Goal: Use online tool/utility: Utilize a website feature to perform a specific function

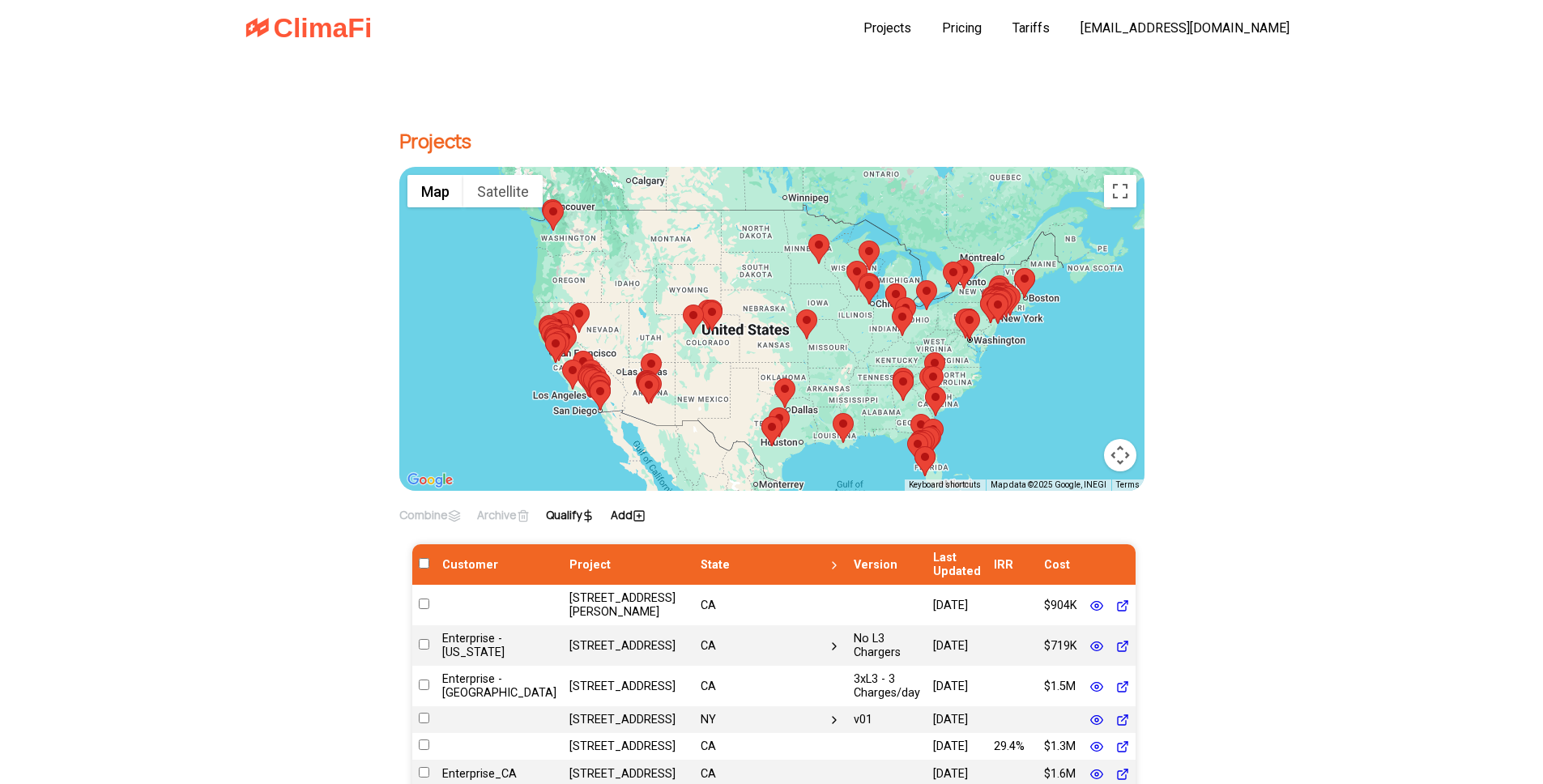
click at [646, 517] on icon at bounding box center [639, 516] width 13 height 13
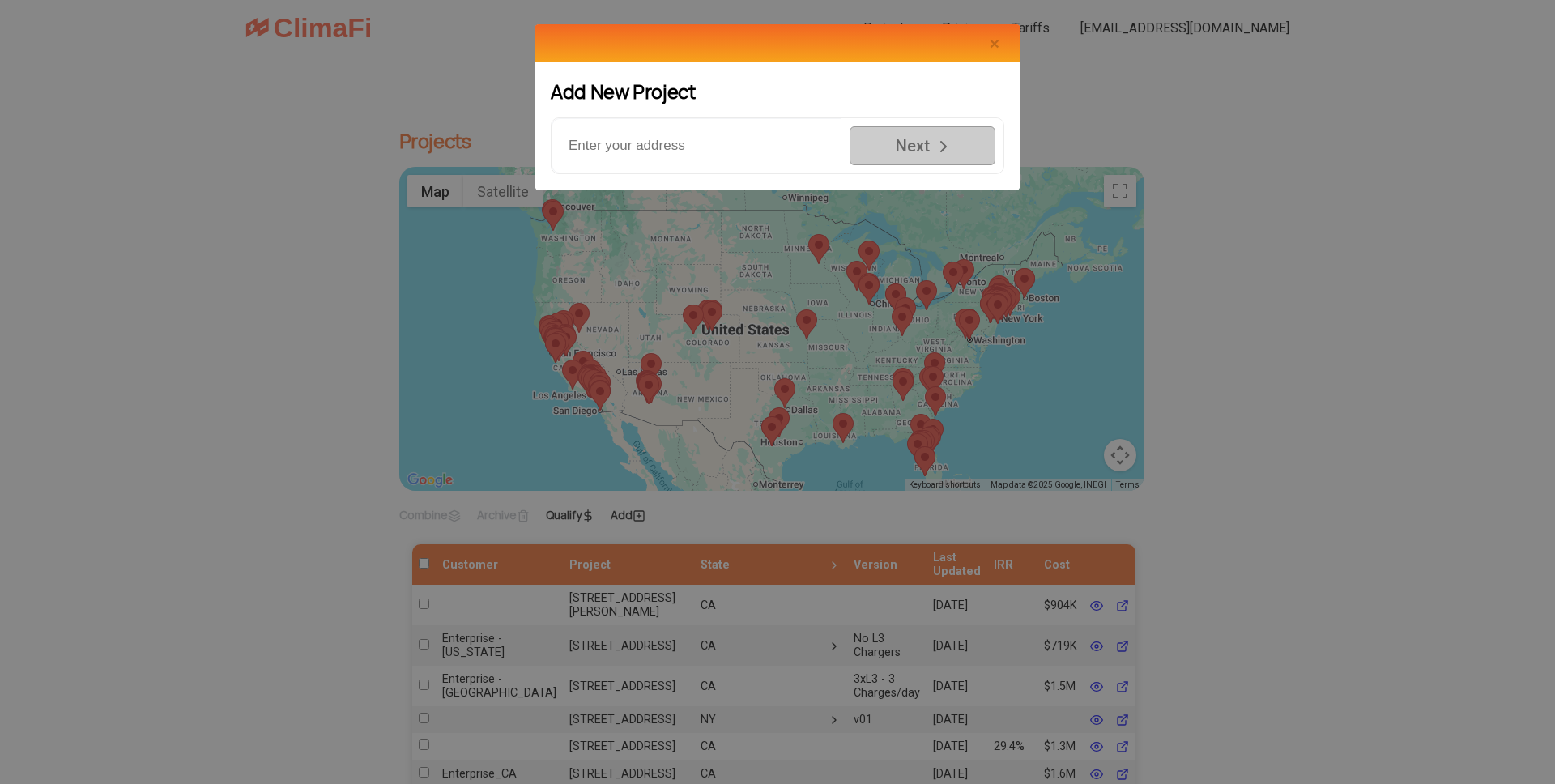
click at [659, 154] on input "text" at bounding box center [696, 146] width 290 height 55
paste input "555 Nestle Way, Breinigsville, PA,18031"
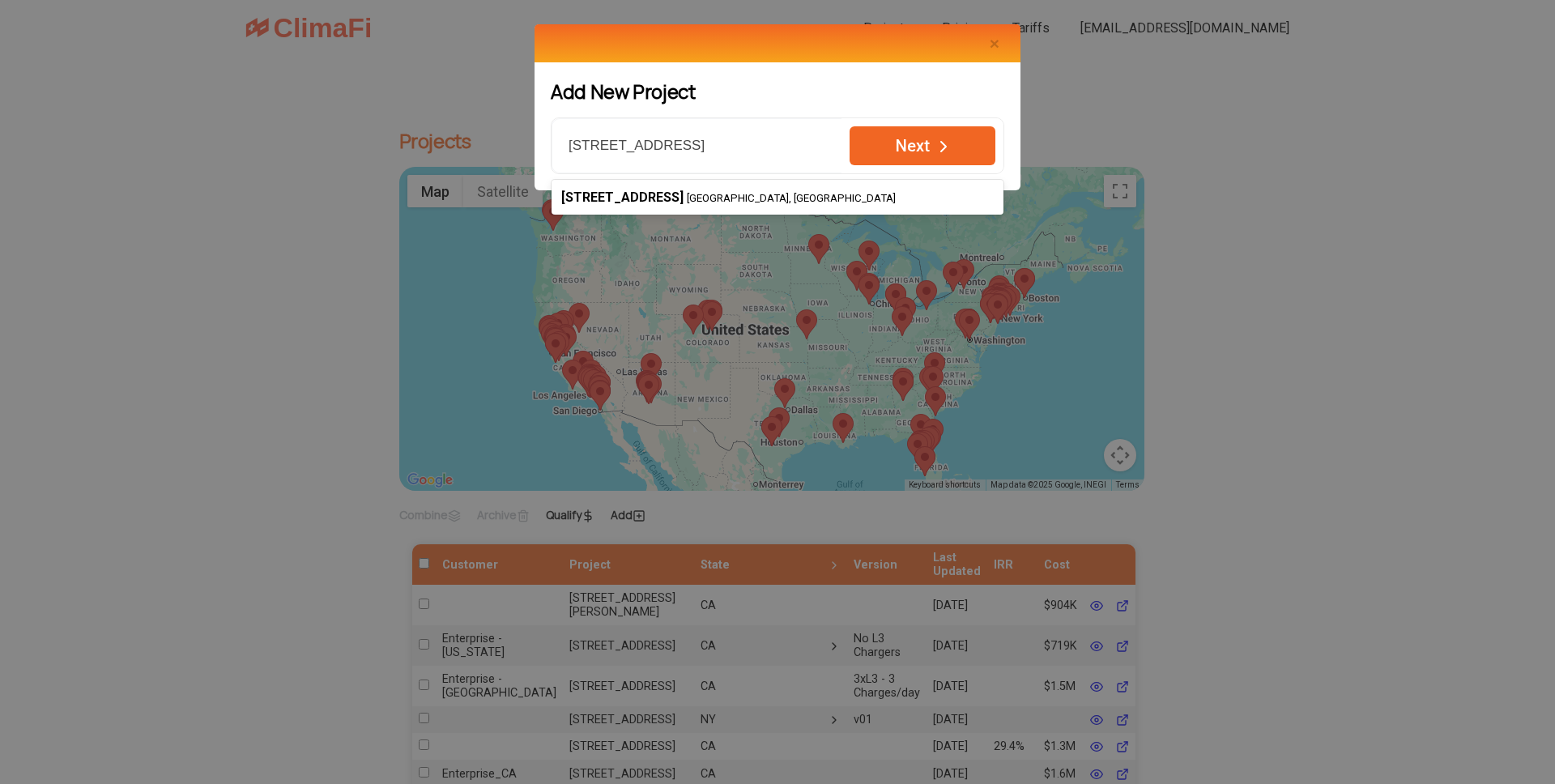
click at [916, 145] on span "Next" at bounding box center [912, 146] width 42 height 20
type input "555 Nestle Way, Breinigsville, PA 18031, USA"
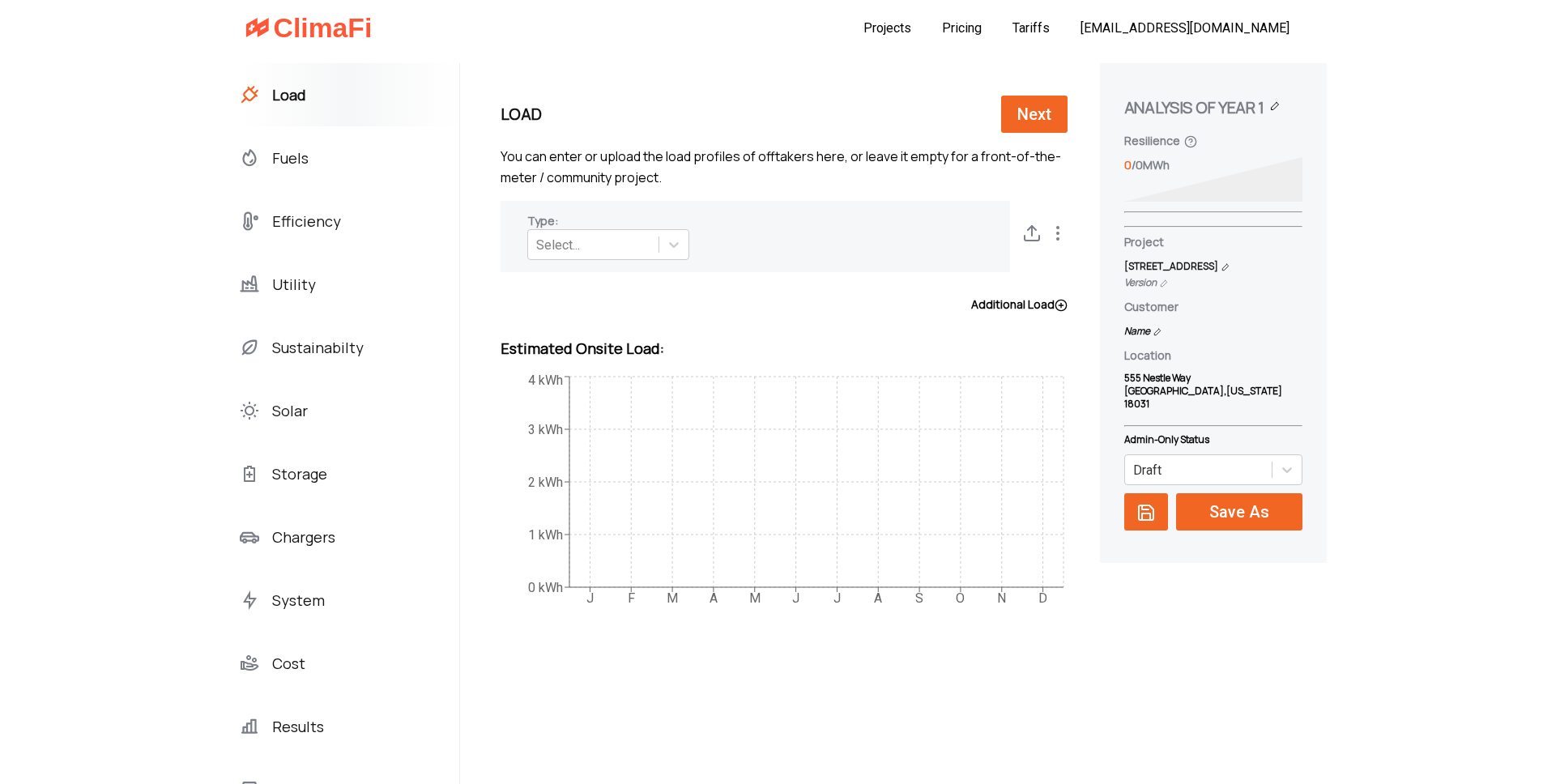
click at [272, 286] on div "Utility" at bounding box center [349, 284] width 220 height 63
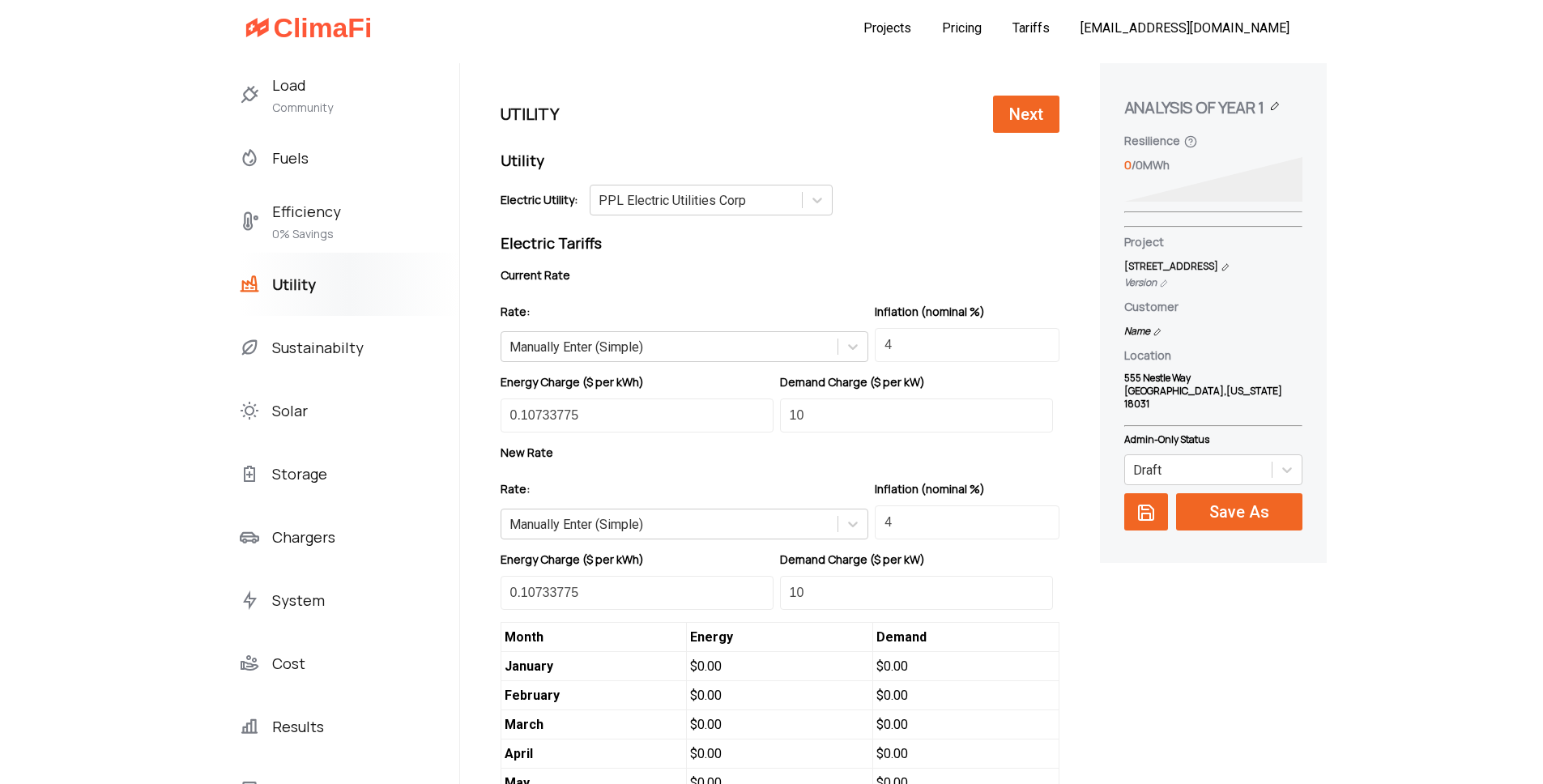
click at [272, 95] on span "Load" at bounding box center [303, 86] width 61 height 26
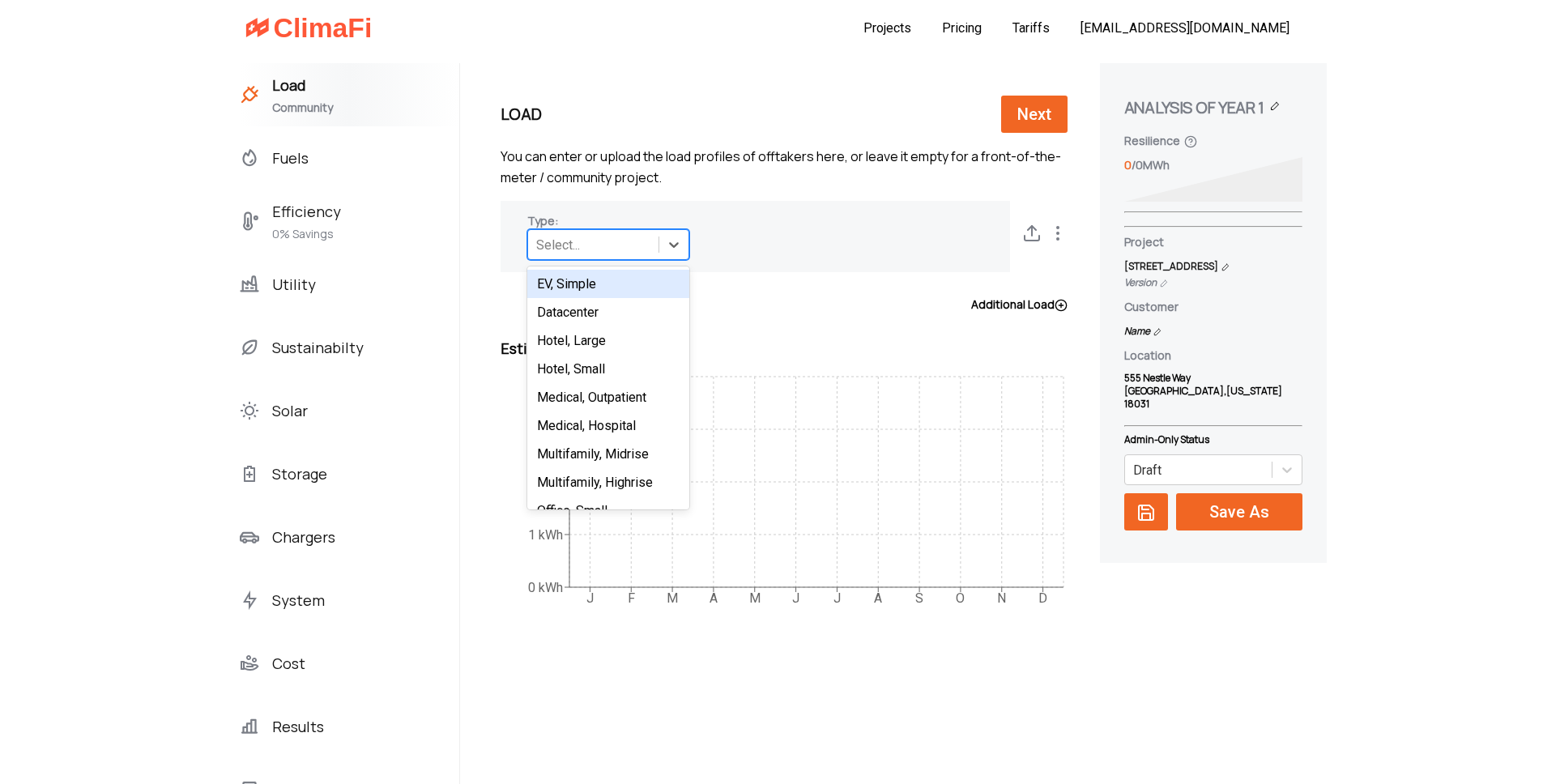
click at [537, 238] on div "Select..." at bounding box center [558, 244] width 44 height 16
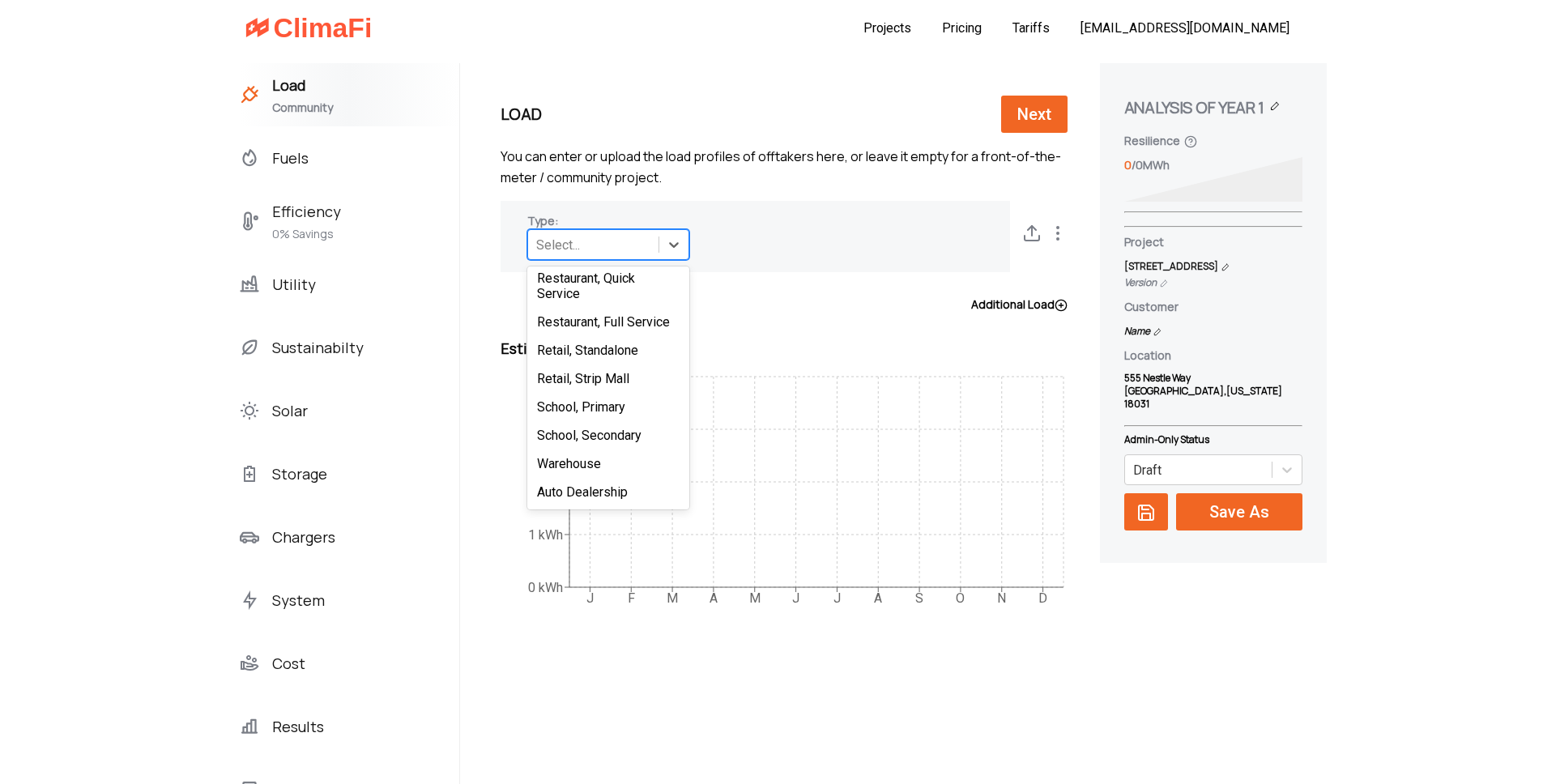
scroll to position [333, 0]
click at [560, 462] on div "Warehouse" at bounding box center [608, 463] width 162 height 28
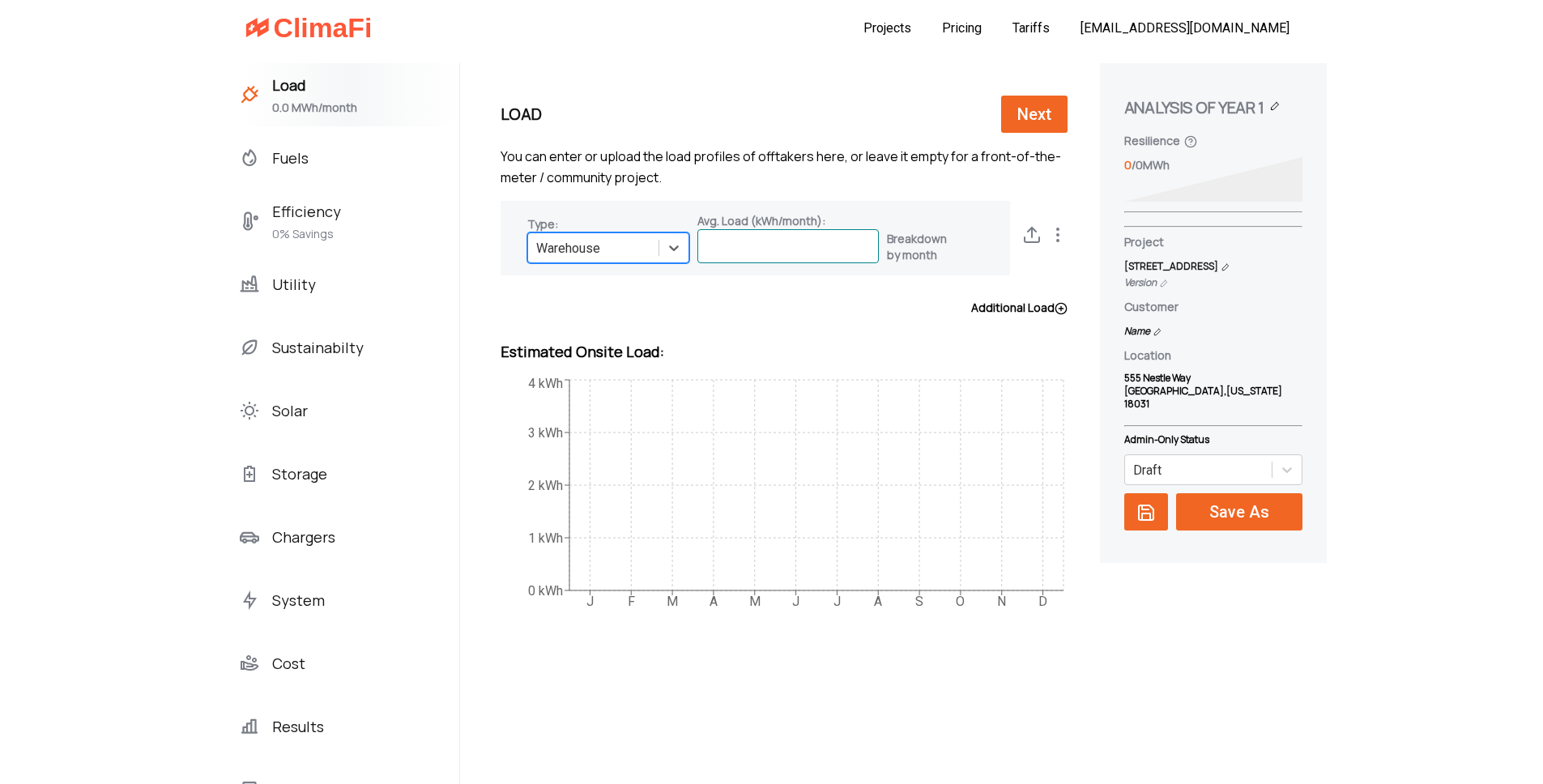
click at [737, 248] on input at bounding box center [788, 246] width 182 height 34
paste input "1135362.668"
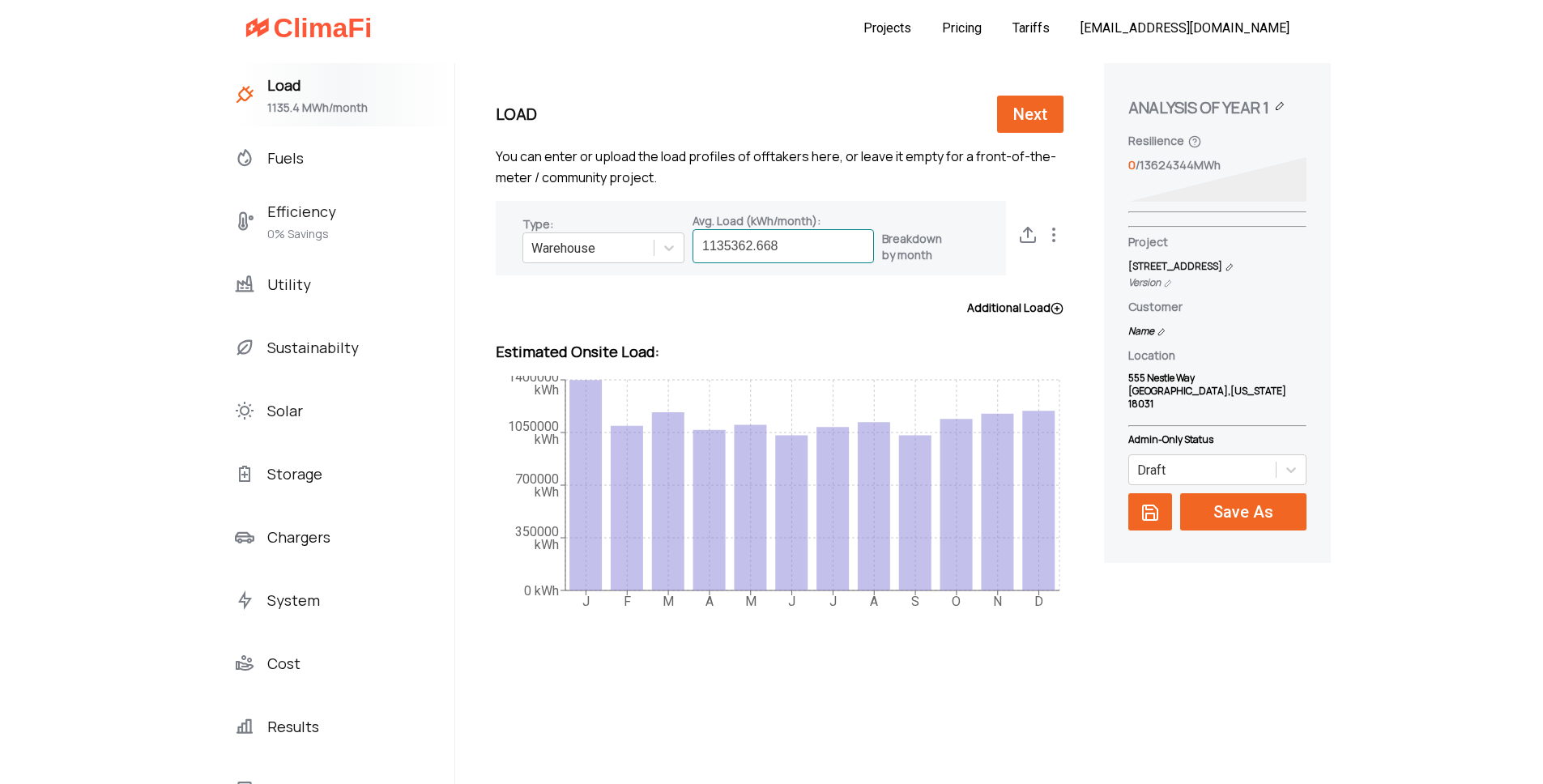
type input "1135362.668"
click at [704, 96] on div "Load Next" at bounding box center [779, 114] width 568 height 37
click at [252, 270] on div "Utility" at bounding box center [344, 284] width 220 height 63
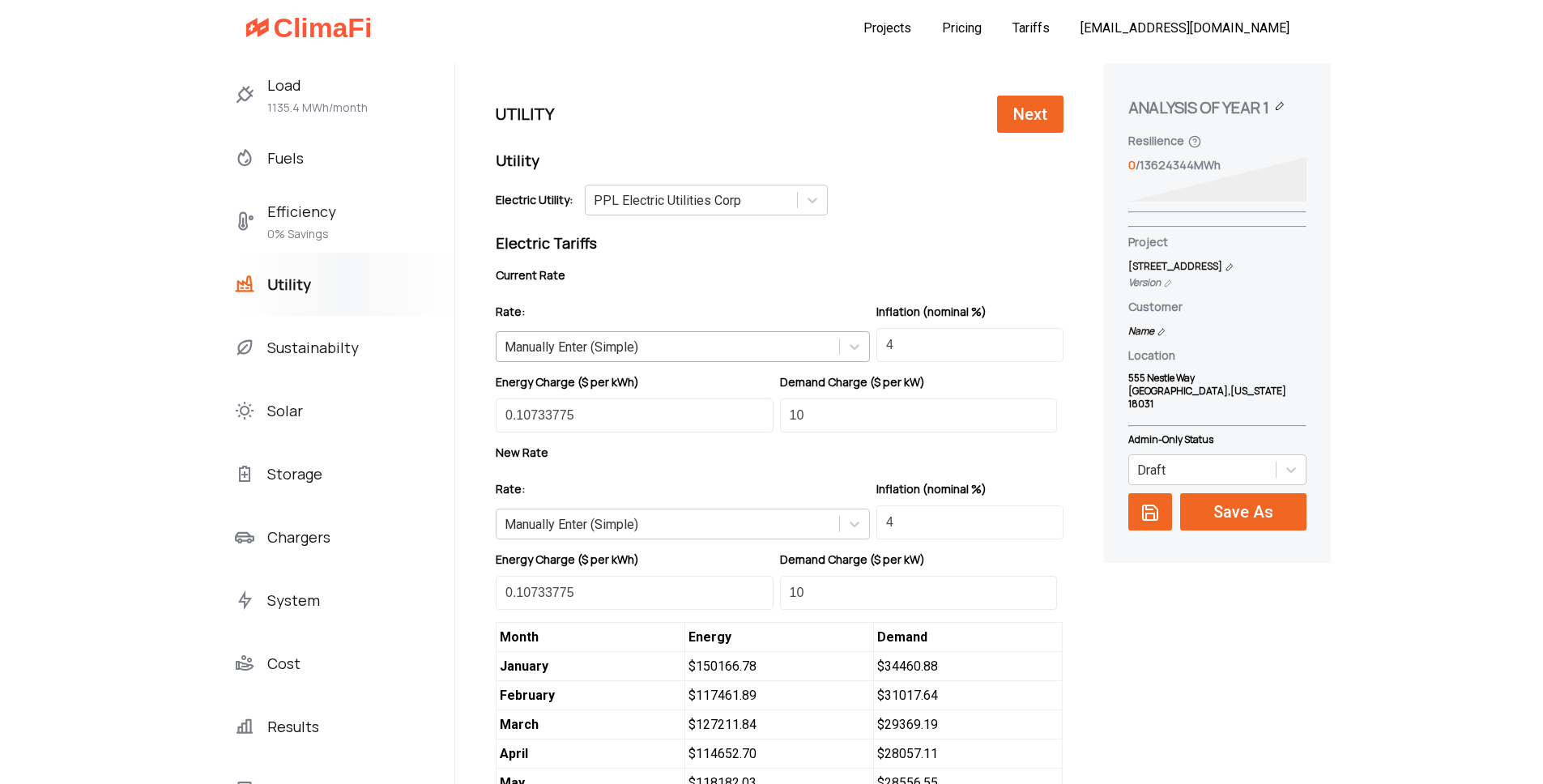
click at [602, 339] on div "Manually Enter (Simple)" at bounding box center [667, 347] width 342 height 26
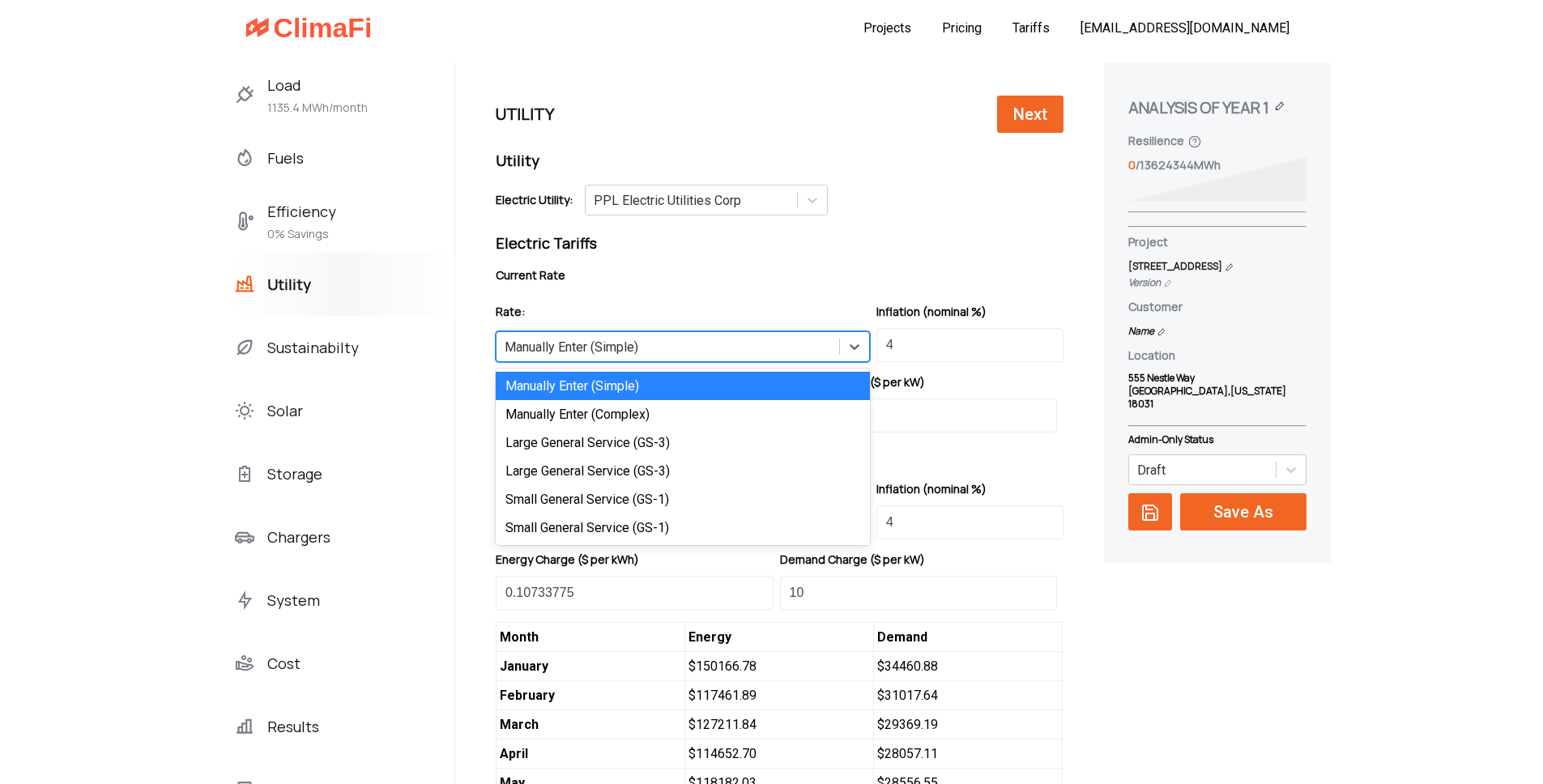
click at [629, 285] on div "Current Rate" at bounding box center [779, 280] width 568 height 25
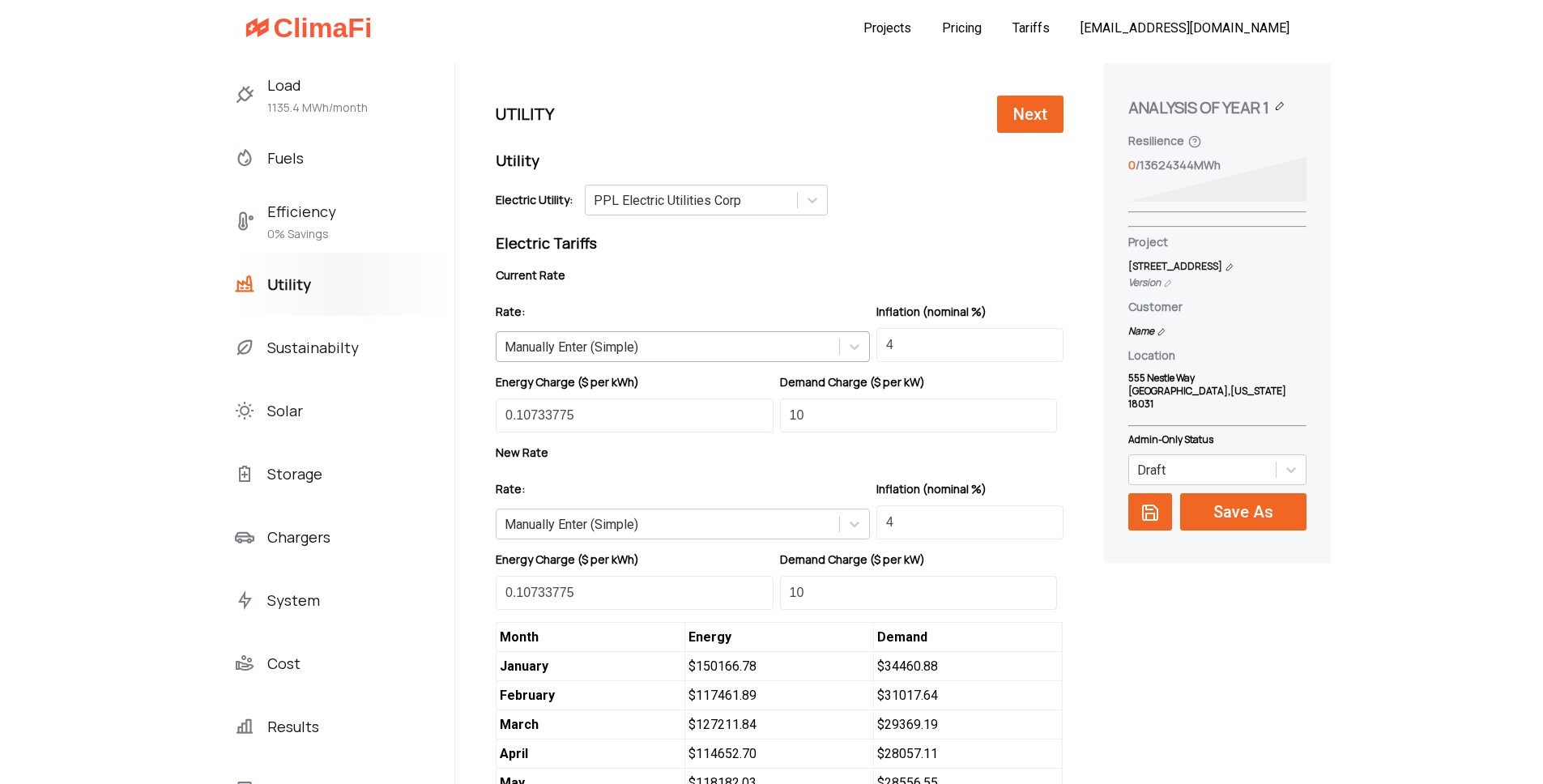
click at [598, 352] on div "Manually Enter (Simple)" at bounding box center [571, 346] width 133 height 16
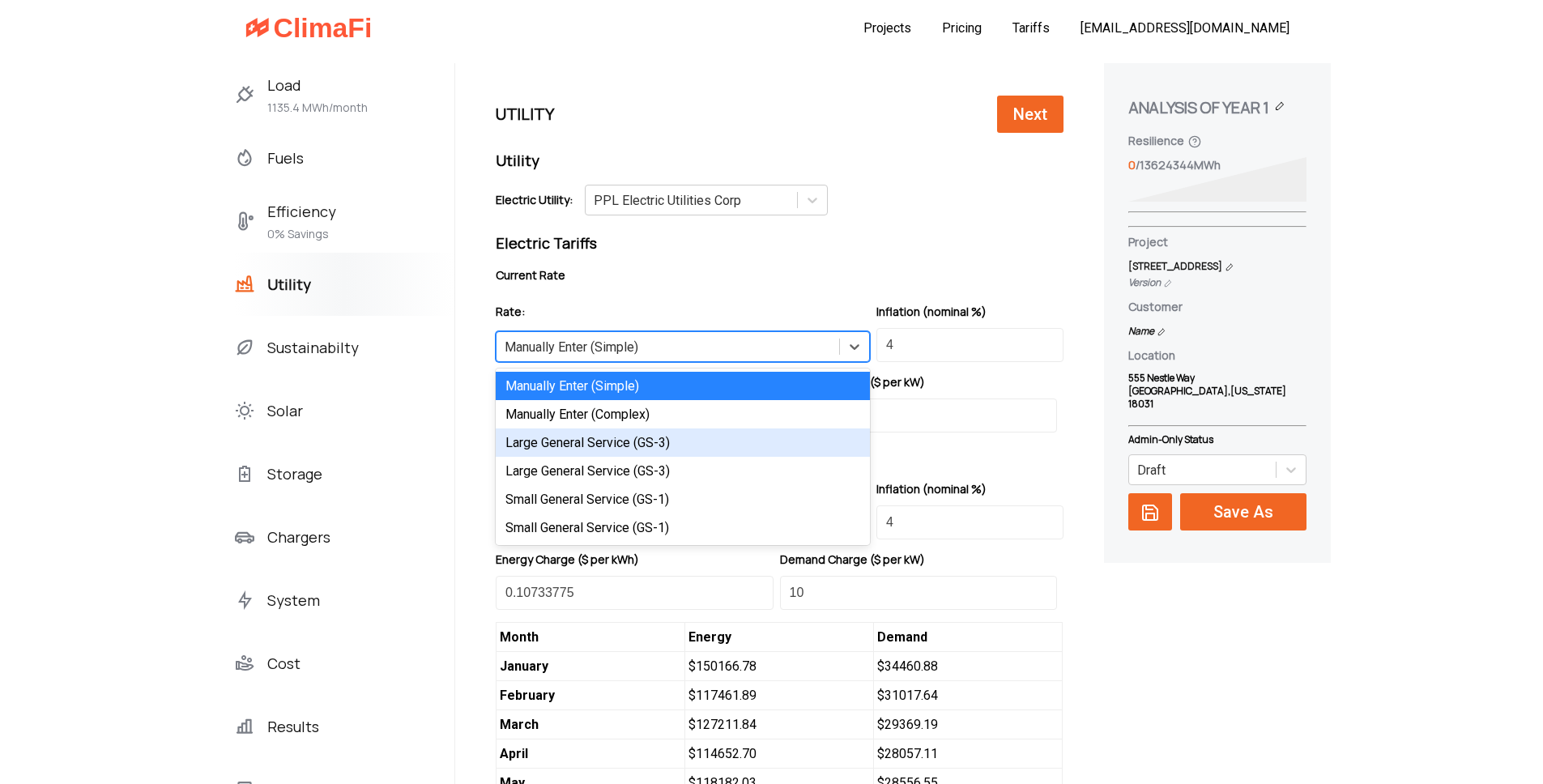
click at [582, 448] on div "Large General Service (GS-3)" at bounding box center [682, 443] width 374 height 28
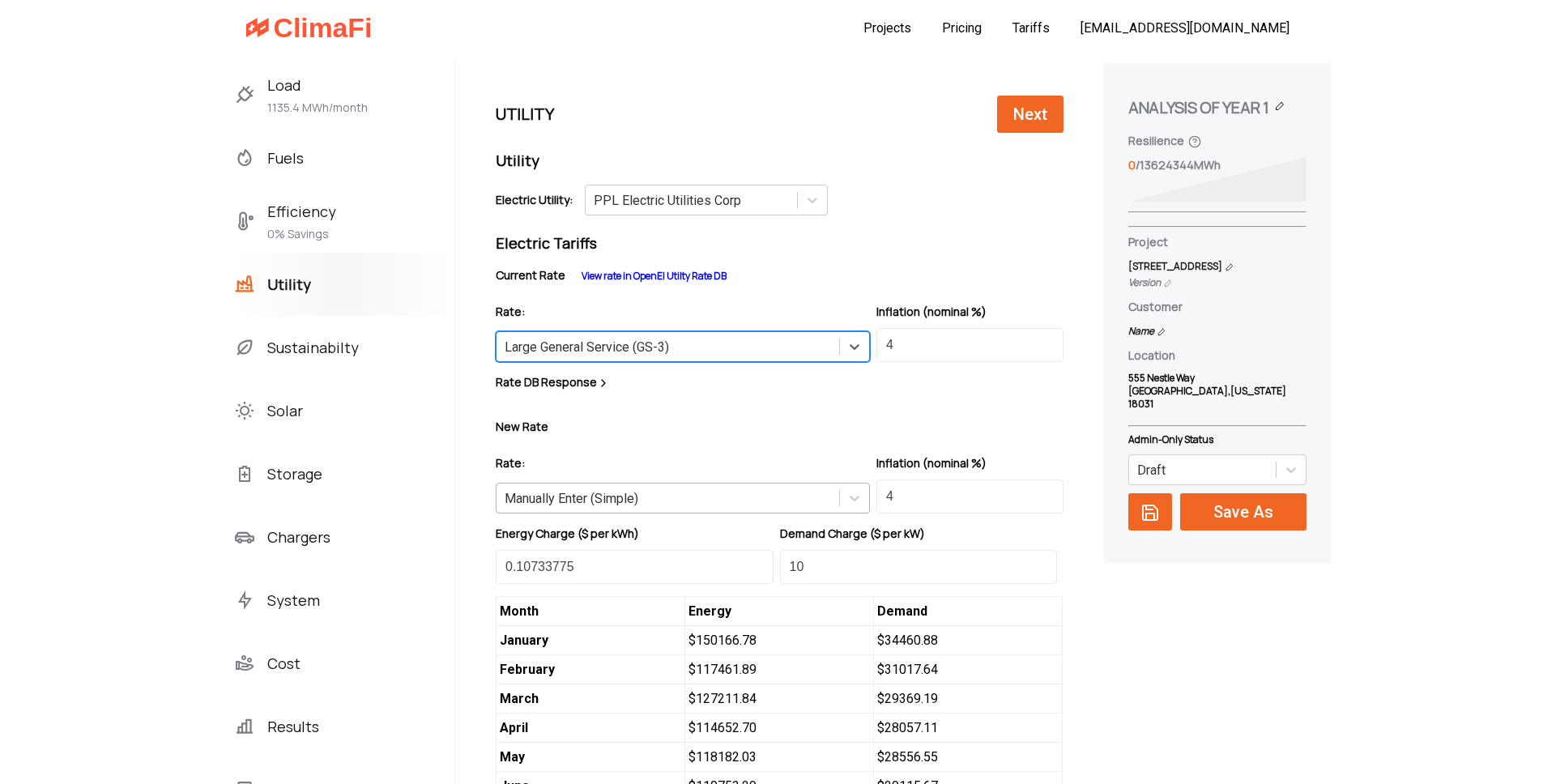
click at [539, 503] on div "Manually Enter (Simple)" at bounding box center [571, 499] width 133 height 16
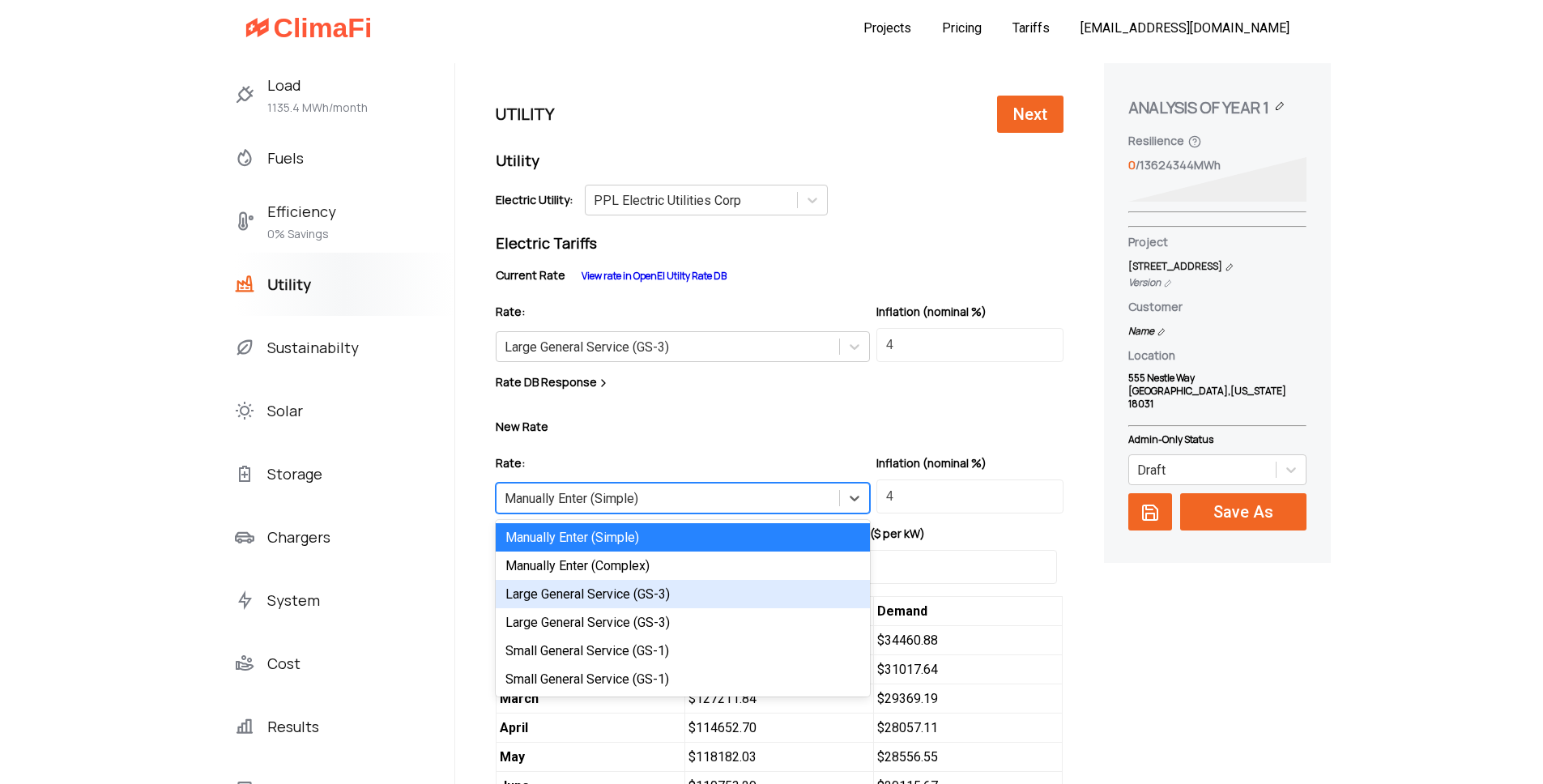
click at [567, 598] on div "Large General Service (GS-3)" at bounding box center [682, 594] width 374 height 28
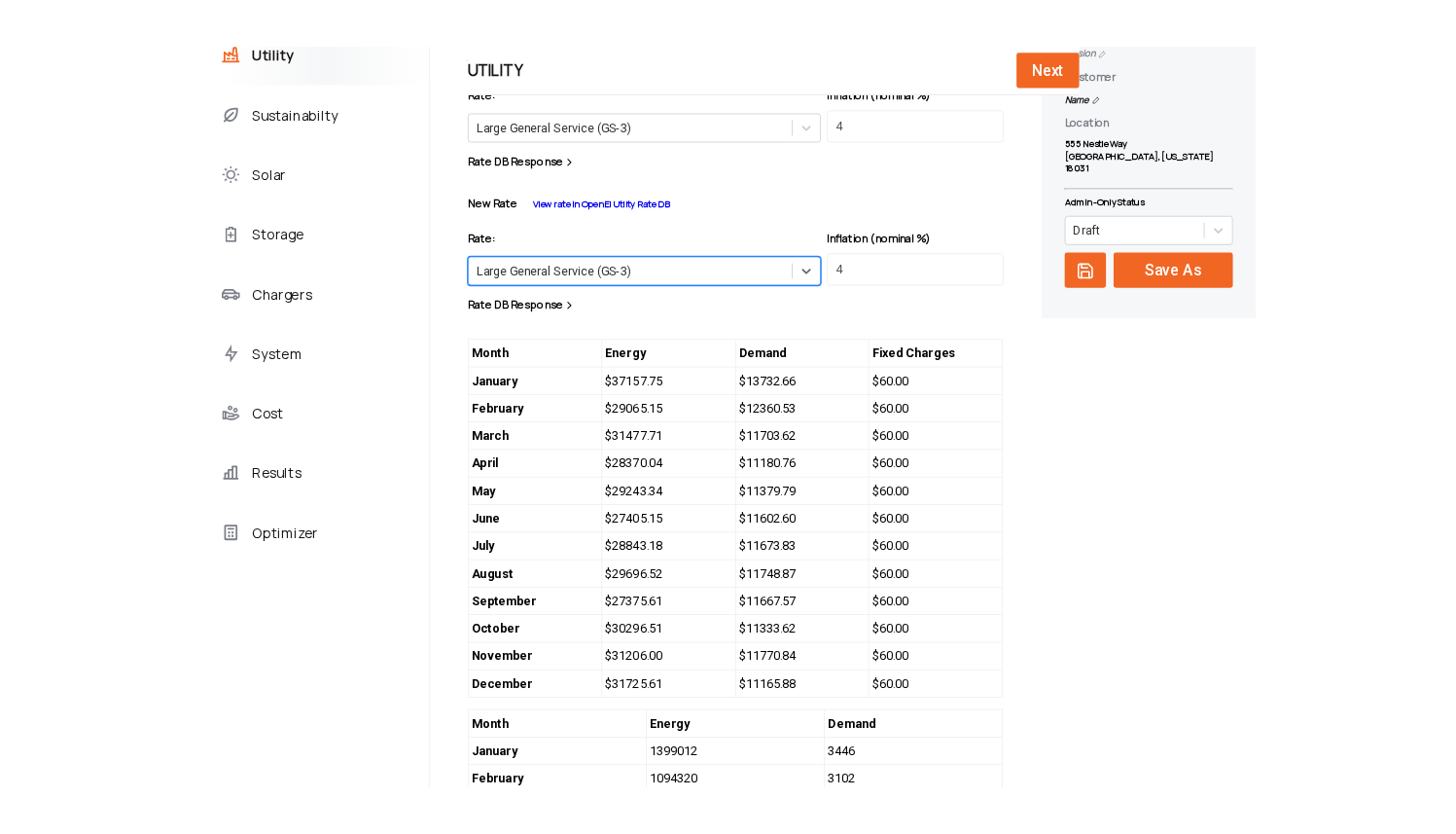
scroll to position [332, 0]
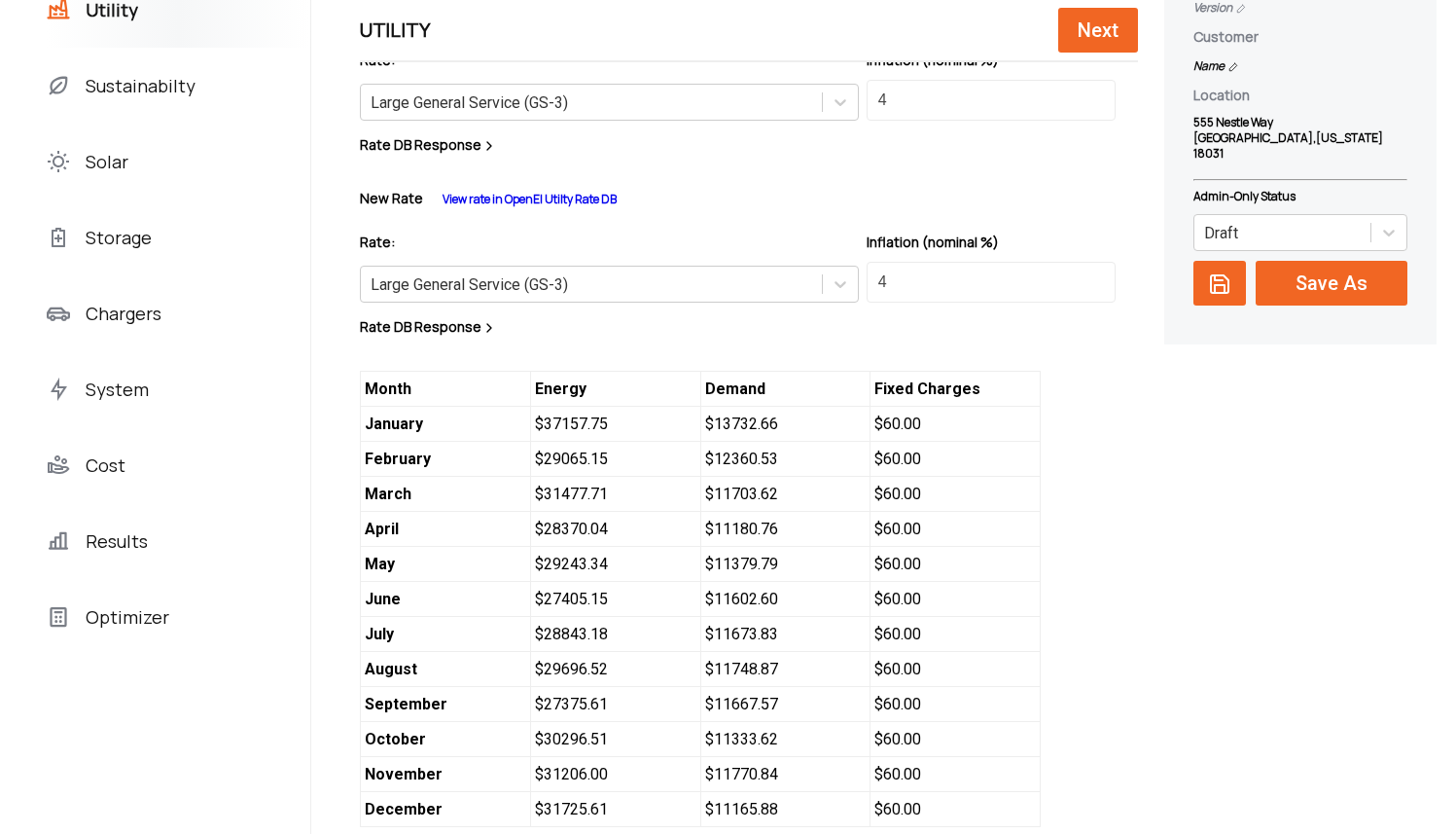
click at [555, 426] on span "$ 37157.75" at bounding box center [615, 423] width 170 height 35
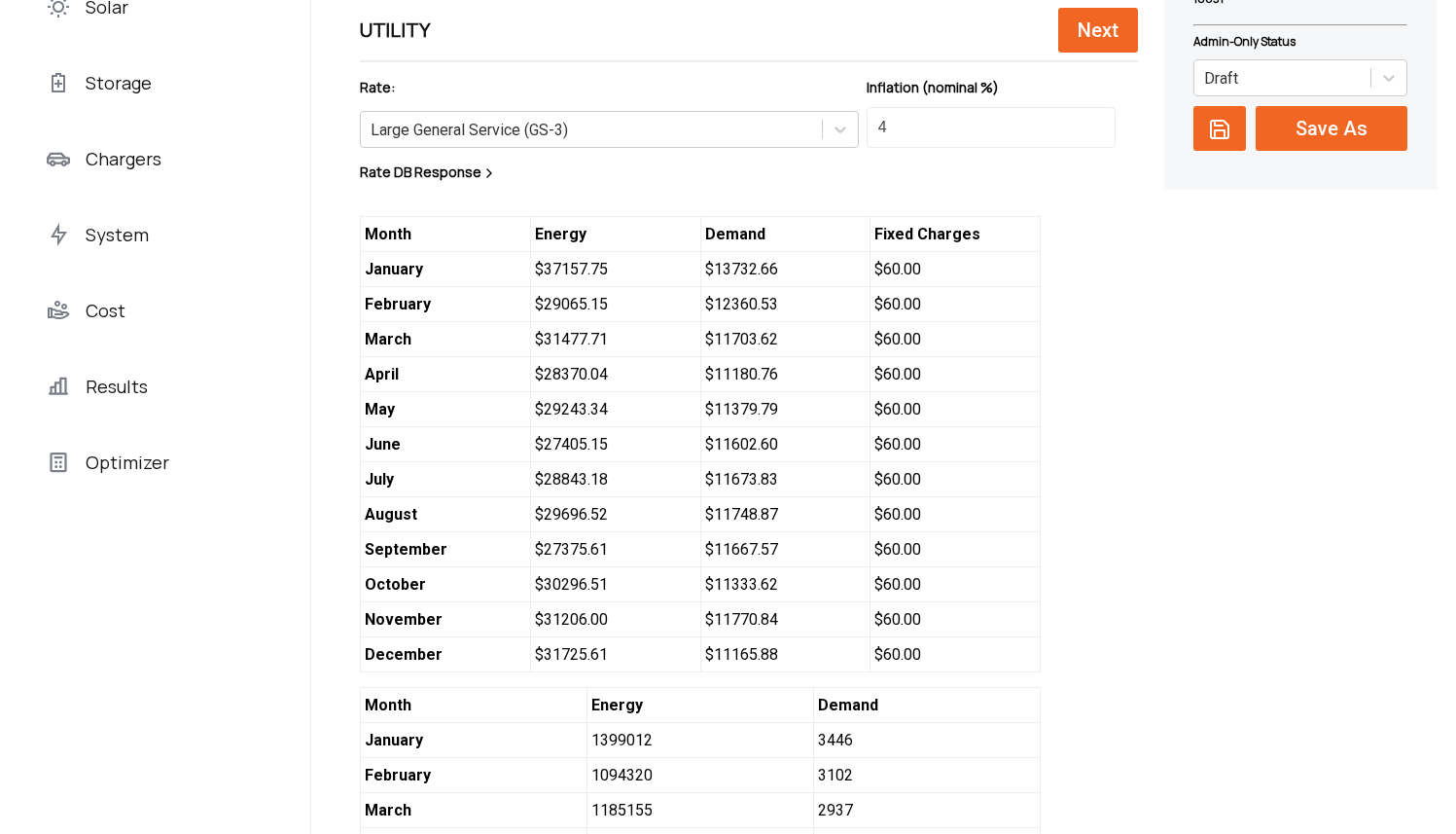
scroll to position [855, 0]
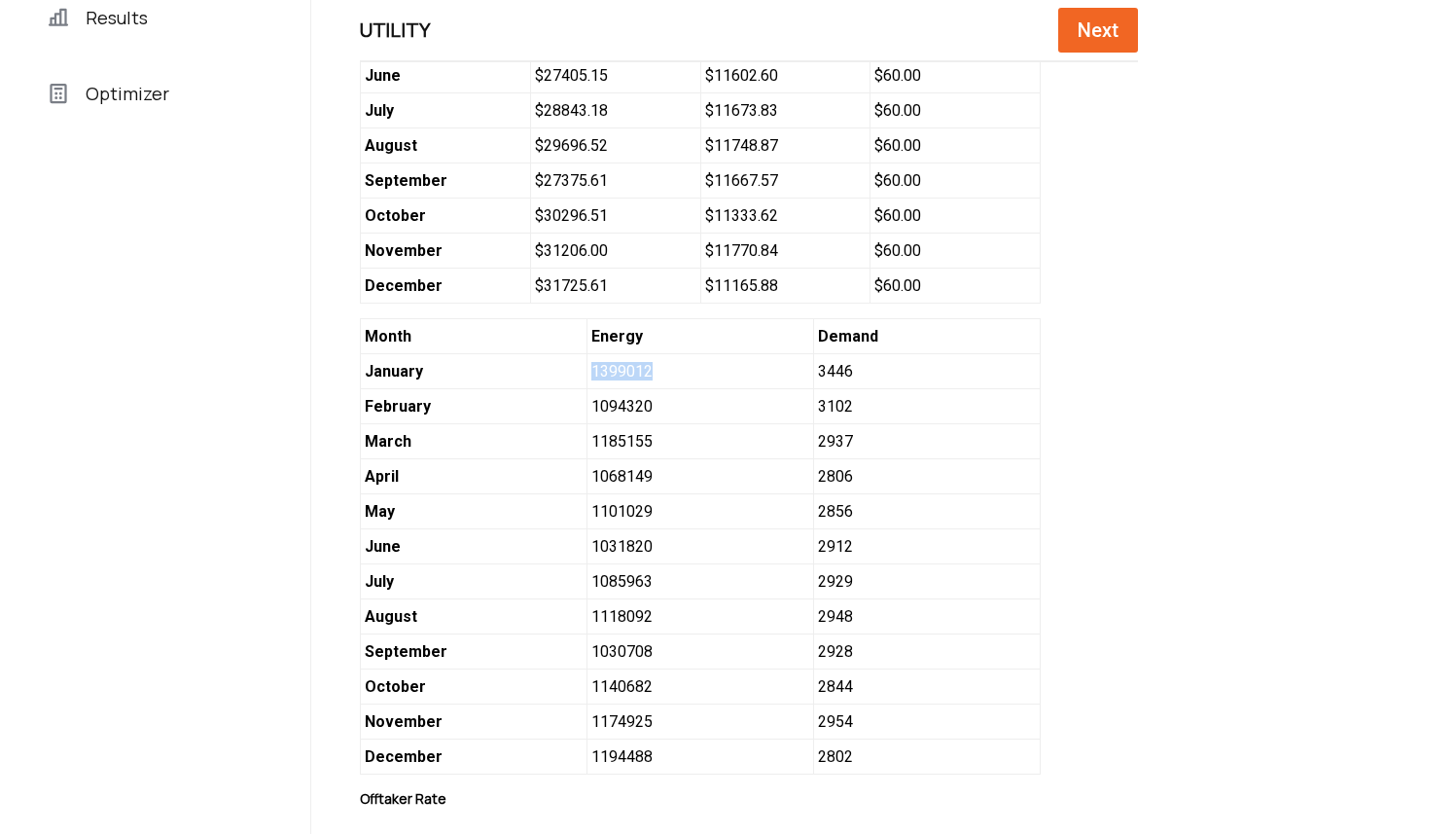
drag, startPoint x: 646, startPoint y: 390, endPoint x: 549, endPoint y: 384, distance: 97.2
click at [549, 384] on div "Month Energy Demand January 1399012 3446 February 1094320 3102 March 1185155 29…" at bounding box center [699, 546] width 681 height 457
copy div "1399012"
drag, startPoint x: 636, startPoint y: 416, endPoint x: 553, endPoint y: 414, distance: 83.0
click at [553, 414] on div "Month Energy Demand January 1399012 3446 February 1094320 3102 March 1185155 29…" at bounding box center [699, 546] width 681 height 457
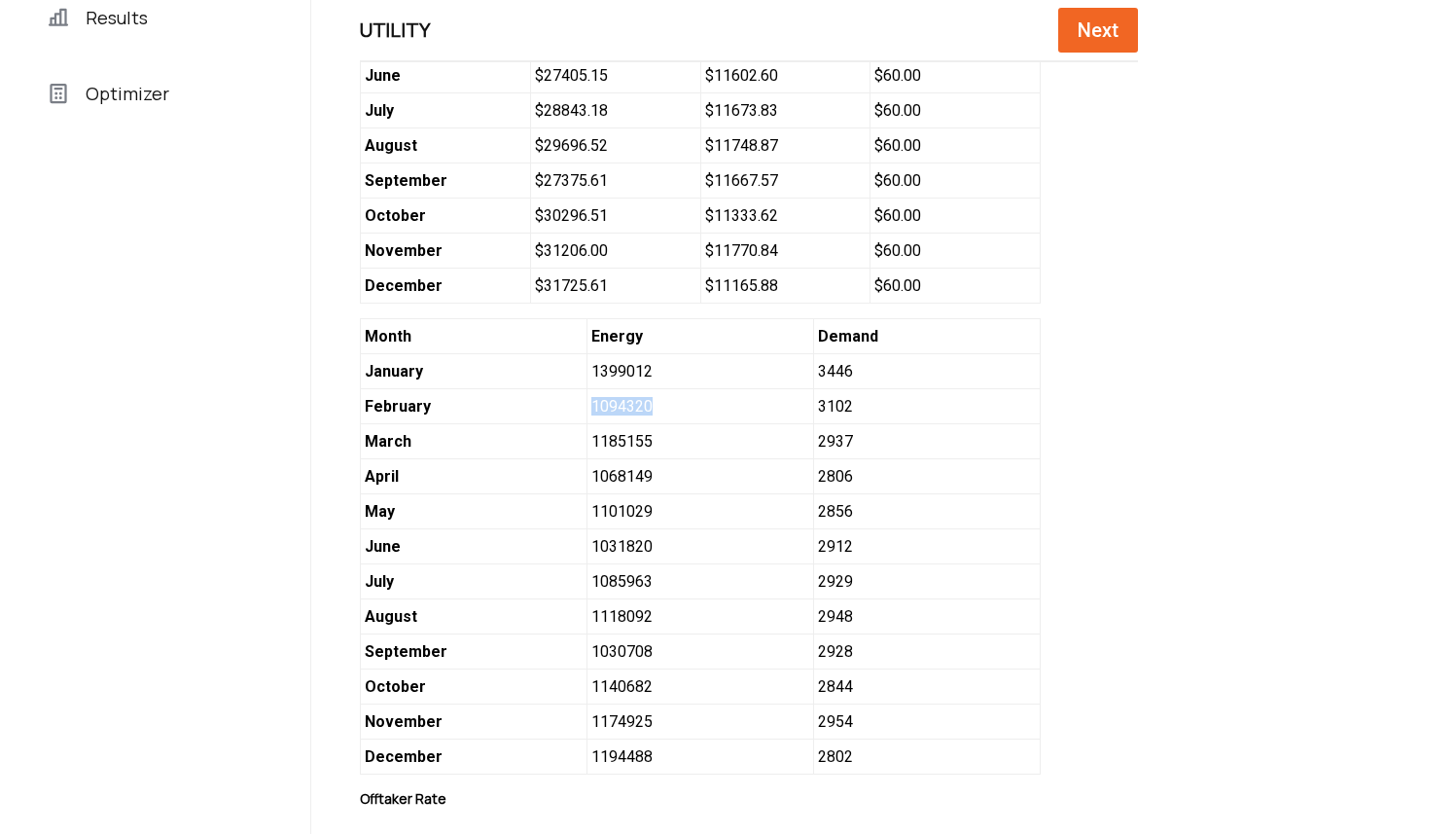
copy div "1094320"
drag, startPoint x: 647, startPoint y: 432, endPoint x: 656, endPoint y: 424, distance: 12.0
click at [648, 424] on span "1094320" at bounding box center [699, 406] width 226 height 35
drag, startPoint x: 642, startPoint y: 413, endPoint x: 567, endPoint y: 412, distance: 75.0
click at [567, 412] on div "Month Energy Demand January 1399012 3446 February 1094320 3102 March 1185155 29…" at bounding box center [699, 546] width 681 height 457
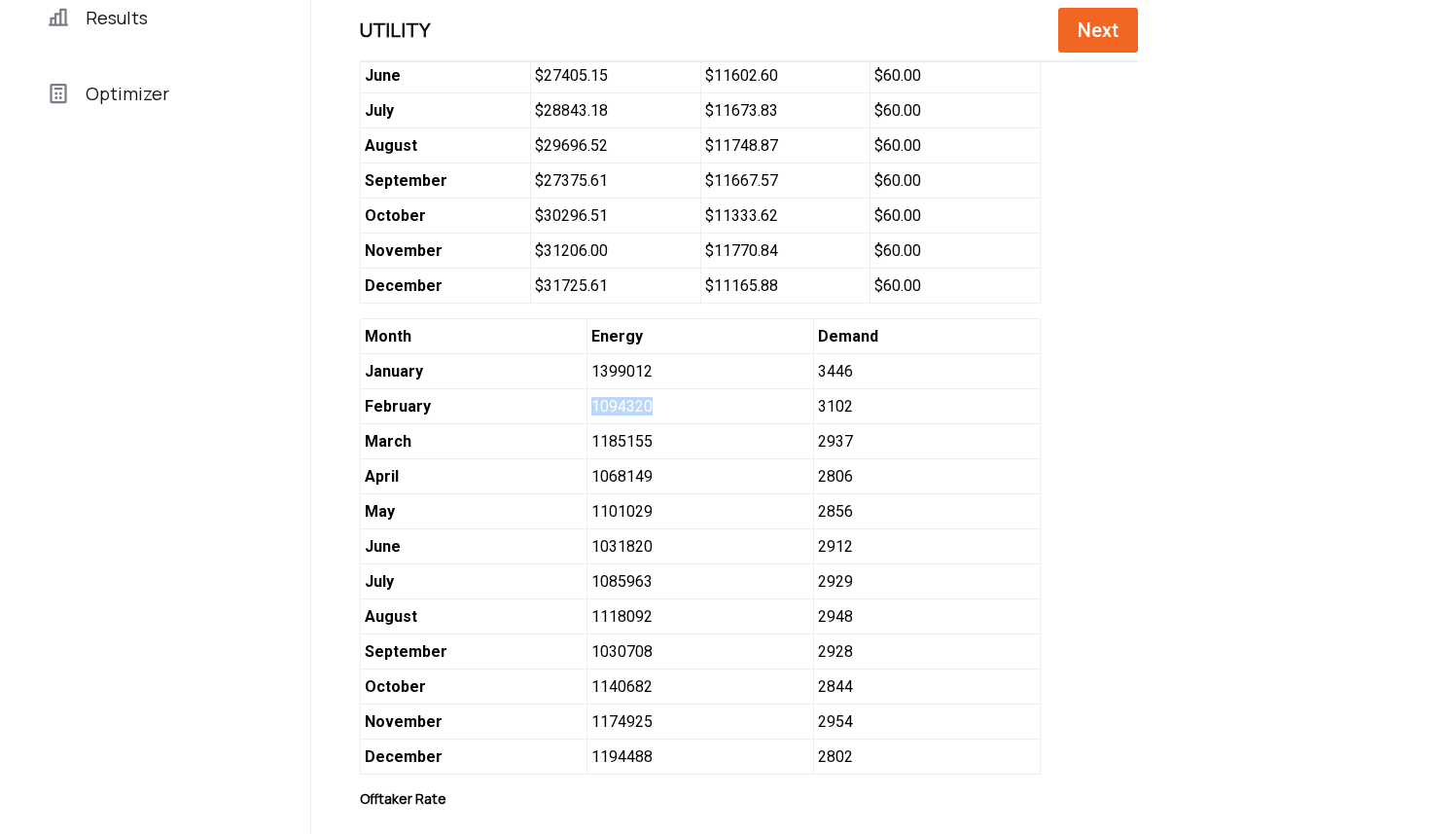
copy div "1094320"
click at [634, 447] on span "1185155" at bounding box center [699, 441] width 226 height 35
drag, startPoint x: 636, startPoint y: 448, endPoint x: 573, endPoint y: 452, distance: 63.1
click at [587, 452] on span "1185155" at bounding box center [699, 441] width 226 height 35
copy span "1185155"
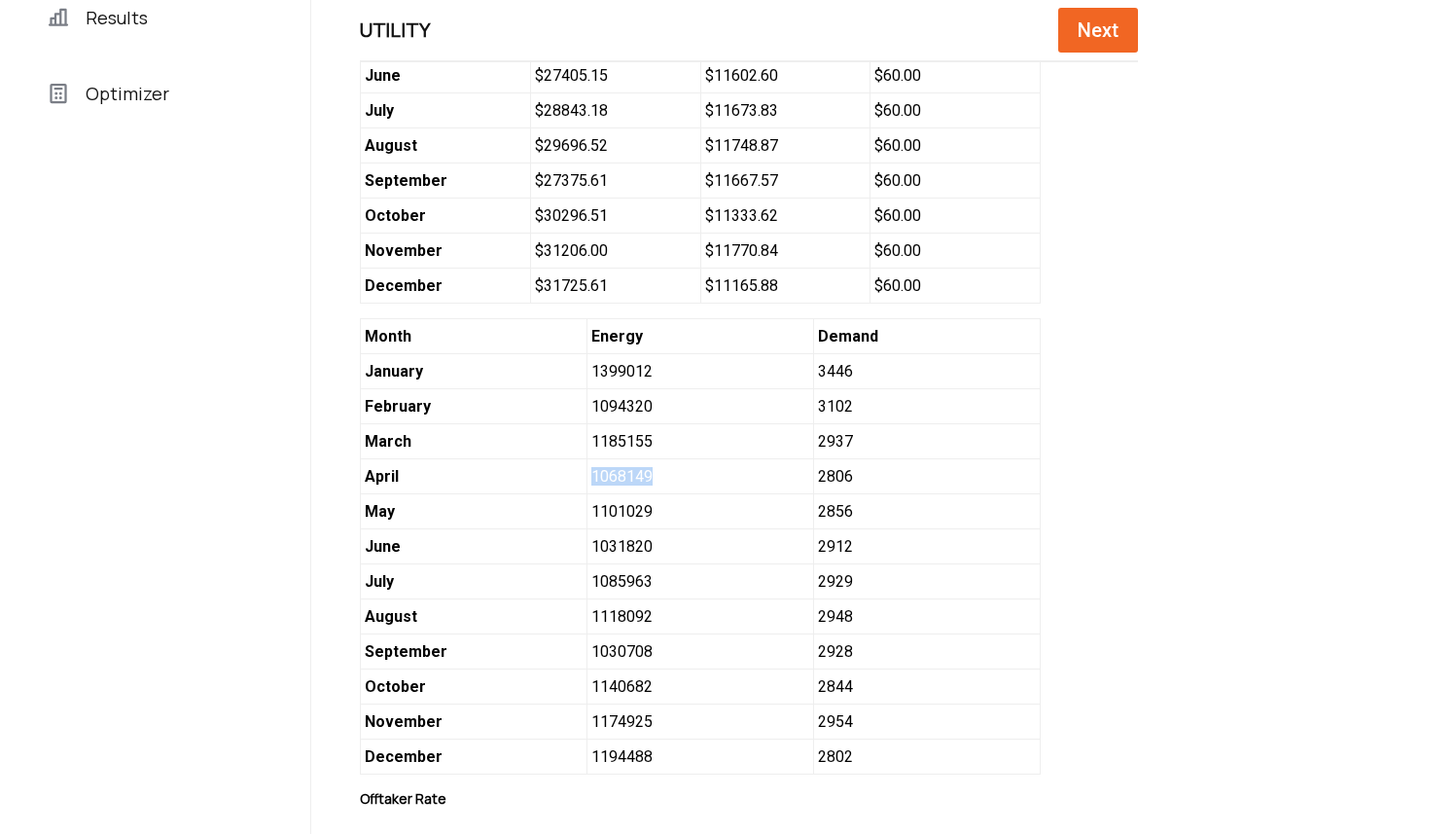
drag, startPoint x: 616, startPoint y: 487, endPoint x: 572, endPoint y: 486, distance: 44.0
click at [587, 486] on span "1068149" at bounding box center [699, 476] width 226 height 35
copy span "1068149"
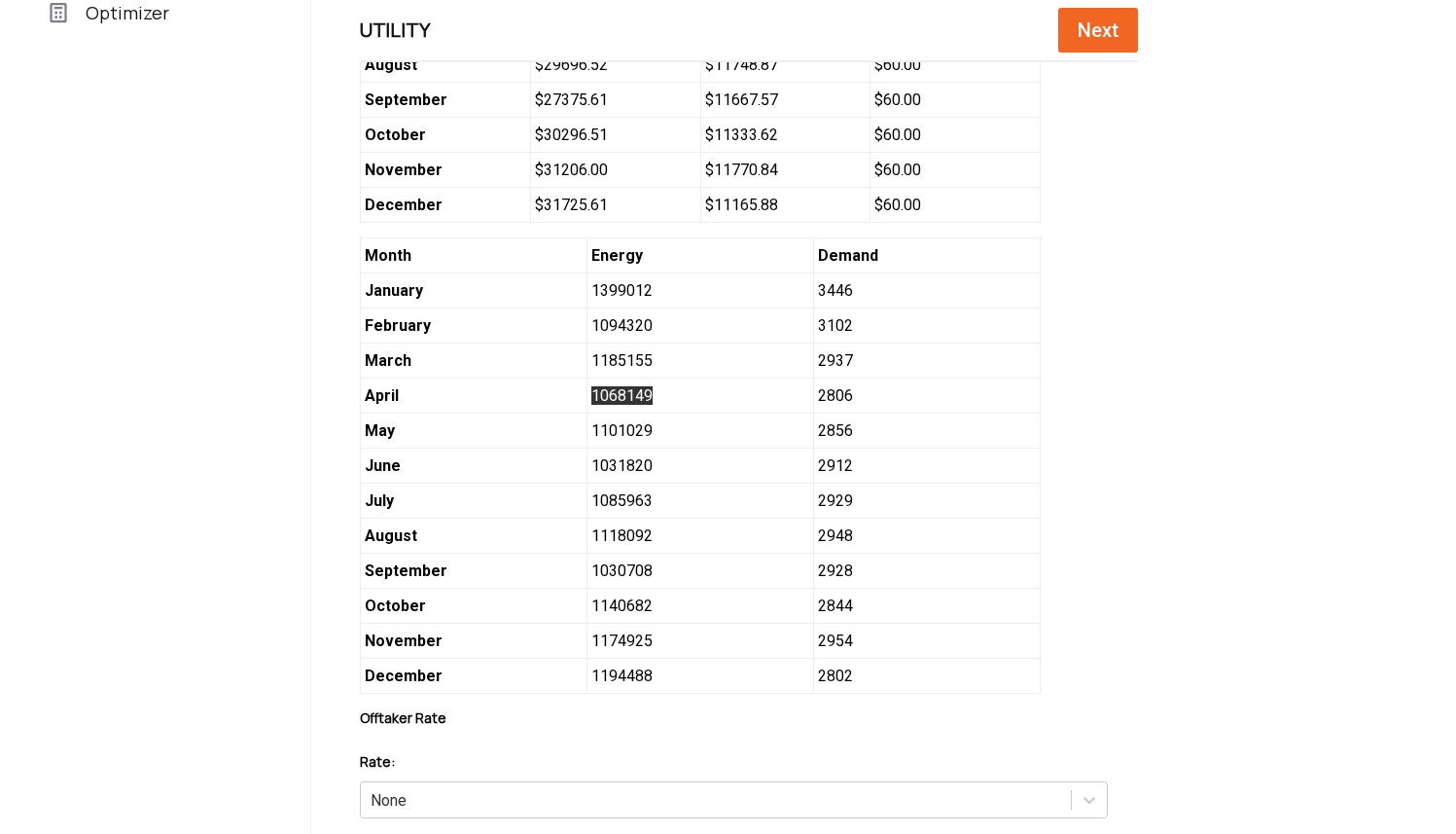
scroll to position [940, 0]
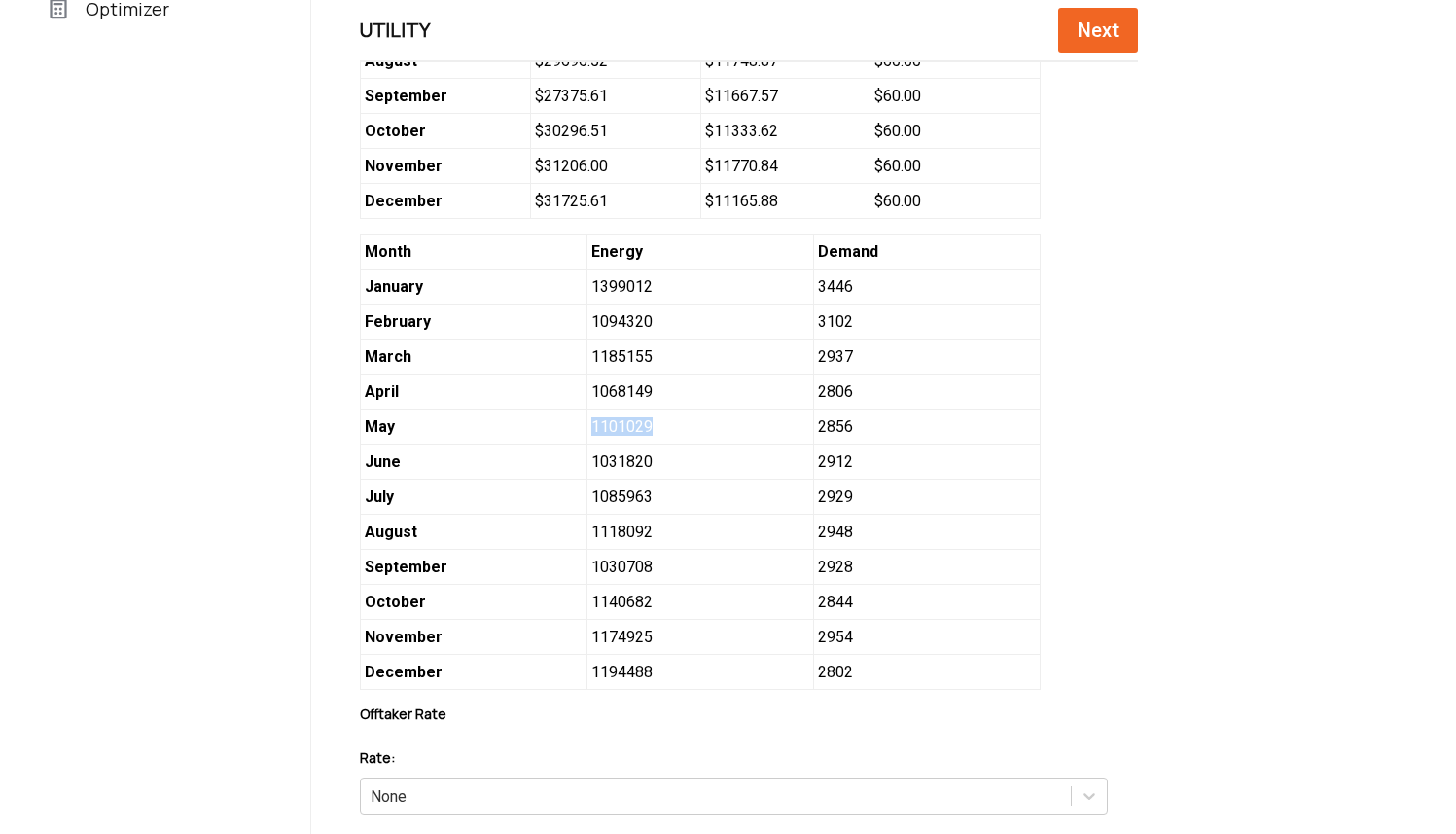
drag, startPoint x: 635, startPoint y: 441, endPoint x: 575, endPoint y: 437, distance: 60.1
click at [587, 437] on span "1101029" at bounding box center [699, 426] width 226 height 35
copy span "1101029"
drag, startPoint x: 636, startPoint y: 479, endPoint x: 571, endPoint y: 472, distance: 65.4
click at [587, 472] on span "1031820" at bounding box center [699, 461] width 226 height 35
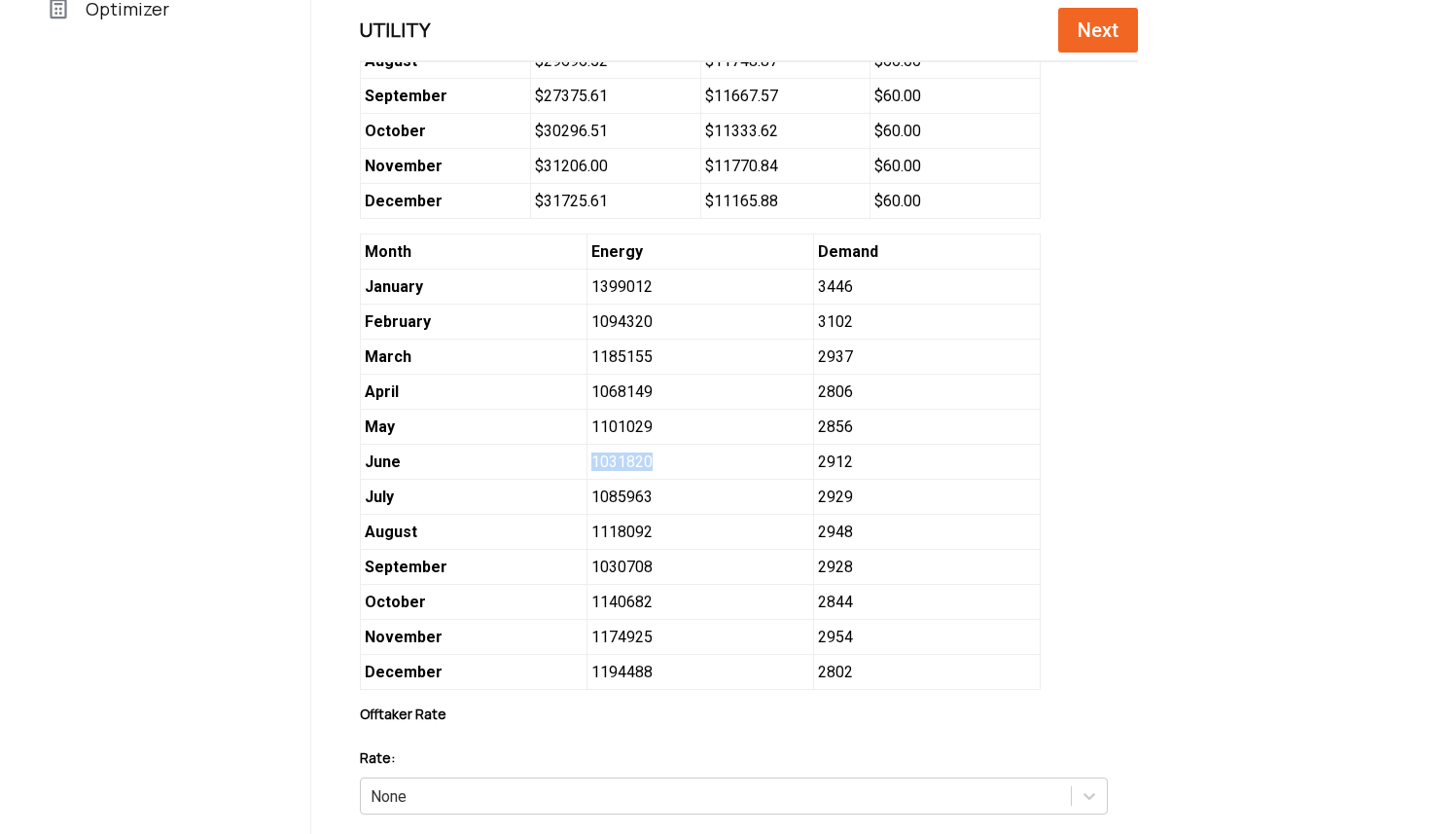
copy span "1031820"
drag, startPoint x: 637, startPoint y: 511, endPoint x: 562, endPoint y: 505, distance: 75.2
click at [562, 505] on div "Month Energy Demand January 1399012 3446 February 1094320 3102 March 1185155 29…" at bounding box center [699, 461] width 681 height 457
copy div "1085963"
drag, startPoint x: 635, startPoint y: 544, endPoint x: 569, endPoint y: 543, distance: 66.0
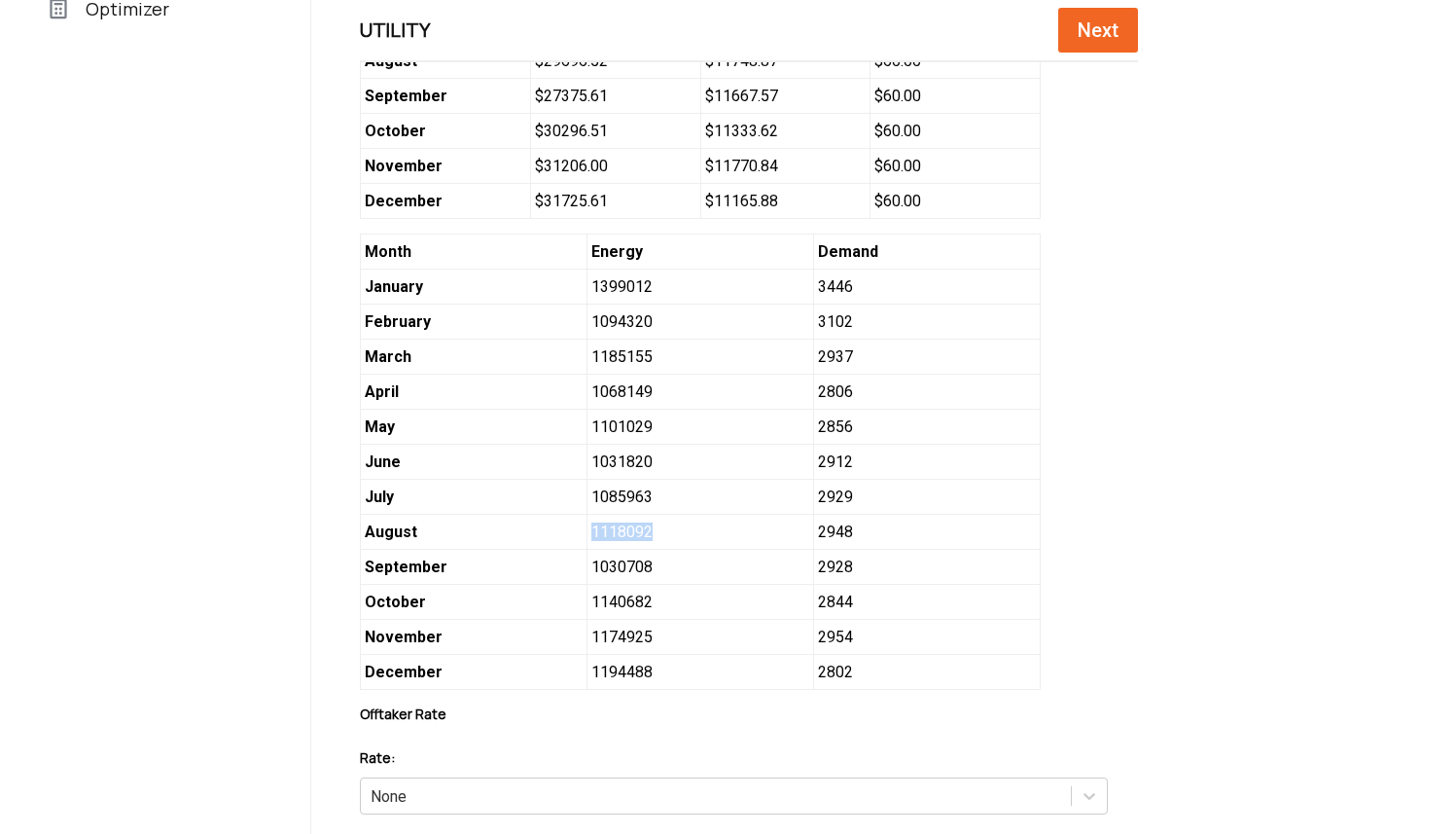
click at [569, 543] on div "Month Energy Demand January 1399012 3446 February 1094320 3102 March 1185155 29…" at bounding box center [699, 461] width 681 height 457
copy div "1118092"
drag, startPoint x: 643, startPoint y: 577, endPoint x: 572, endPoint y: 577, distance: 71.0
click at [587, 577] on span "1030708" at bounding box center [699, 566] width 226 height 35
copy span "1030708"
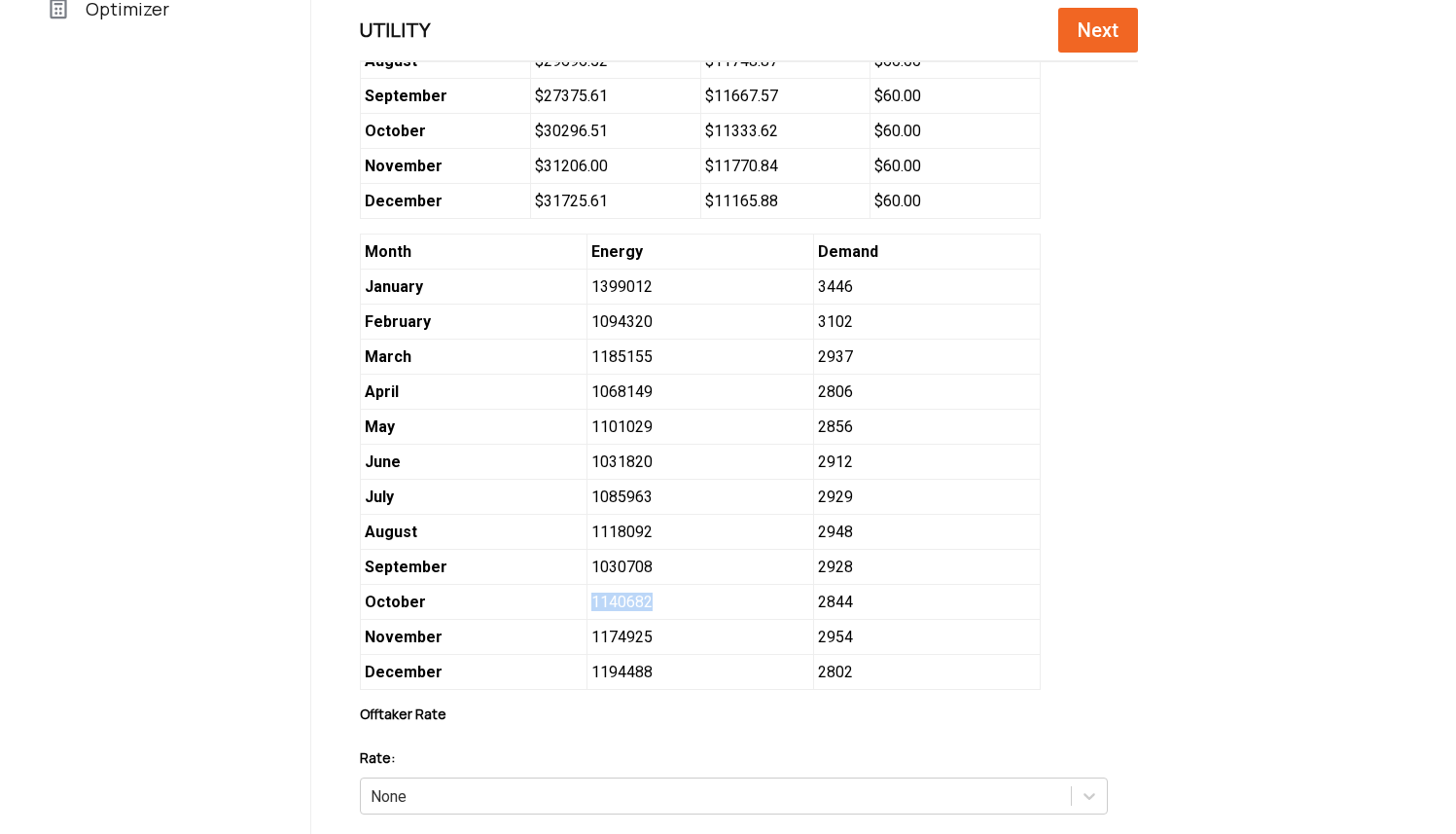
drag, startPoint x: 644, startPoint y: 612, endPoint x: 572, endPoint y: 610, distance: 72.0
click at [587, 610] on span "1140682" at bounding box center [699, 602] width 226 height 35
drag, startPoint x: 635, startPoint y: 643, endPoint x: 576, endPoint y: 644, distance: 59.0
click at [587, 644] on span "1174925" at bounding box center [699, 636] width 226 height 35
drag, startPoint x: 635, startPoint y: 681, endPoint x: 572, endPoint y: 680, distance: 63.0
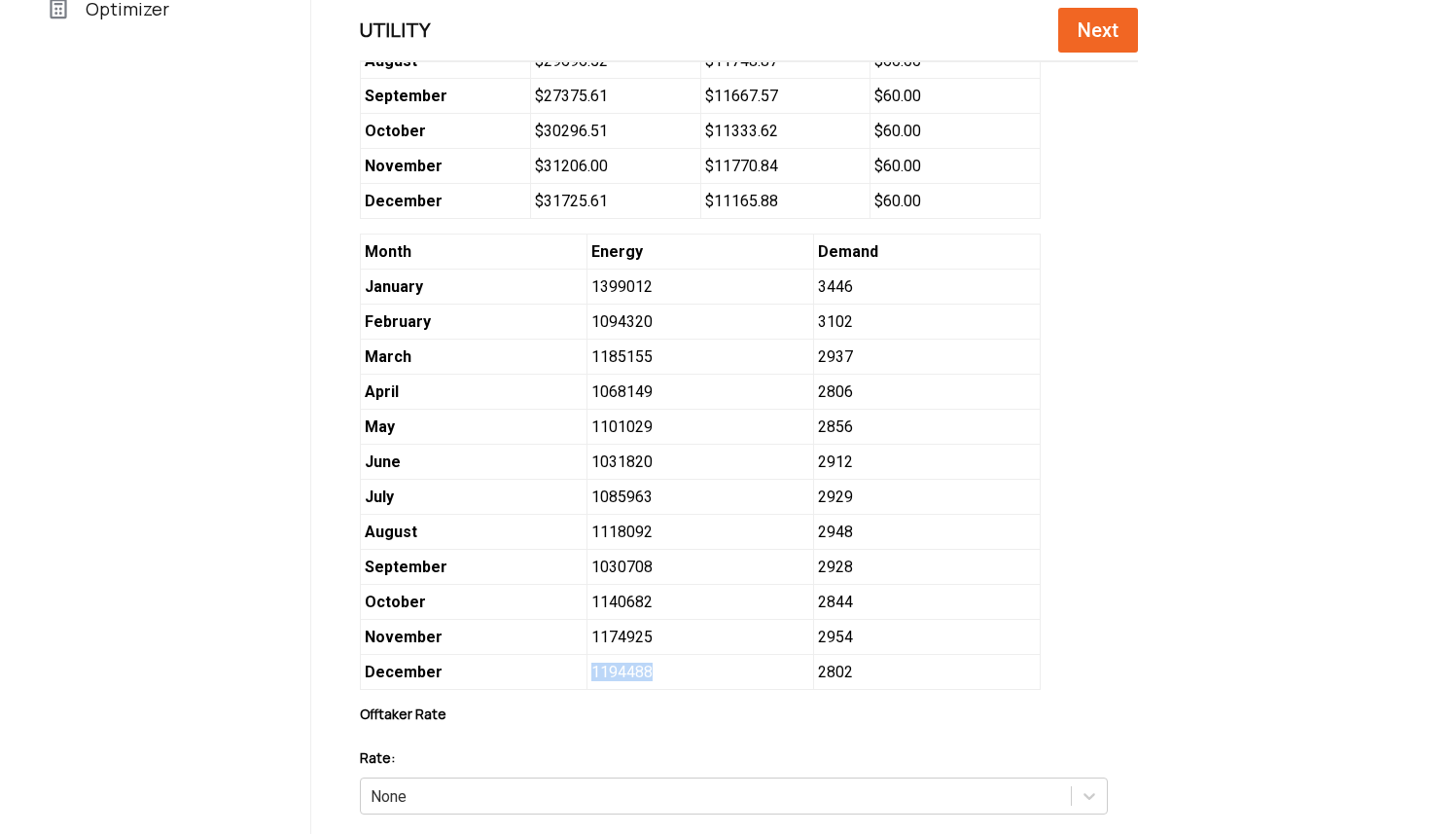
click at [587, 680] on span "1194488" at bounding box center [699, 672] width 226 height 35
click at [230, 578] on ul "Load 1135.4 MWh/month Fuels Efficiency 0% Savings Utility Sustainabilty Solar S…" at bounding box center [155, 347] width 311 height 2421
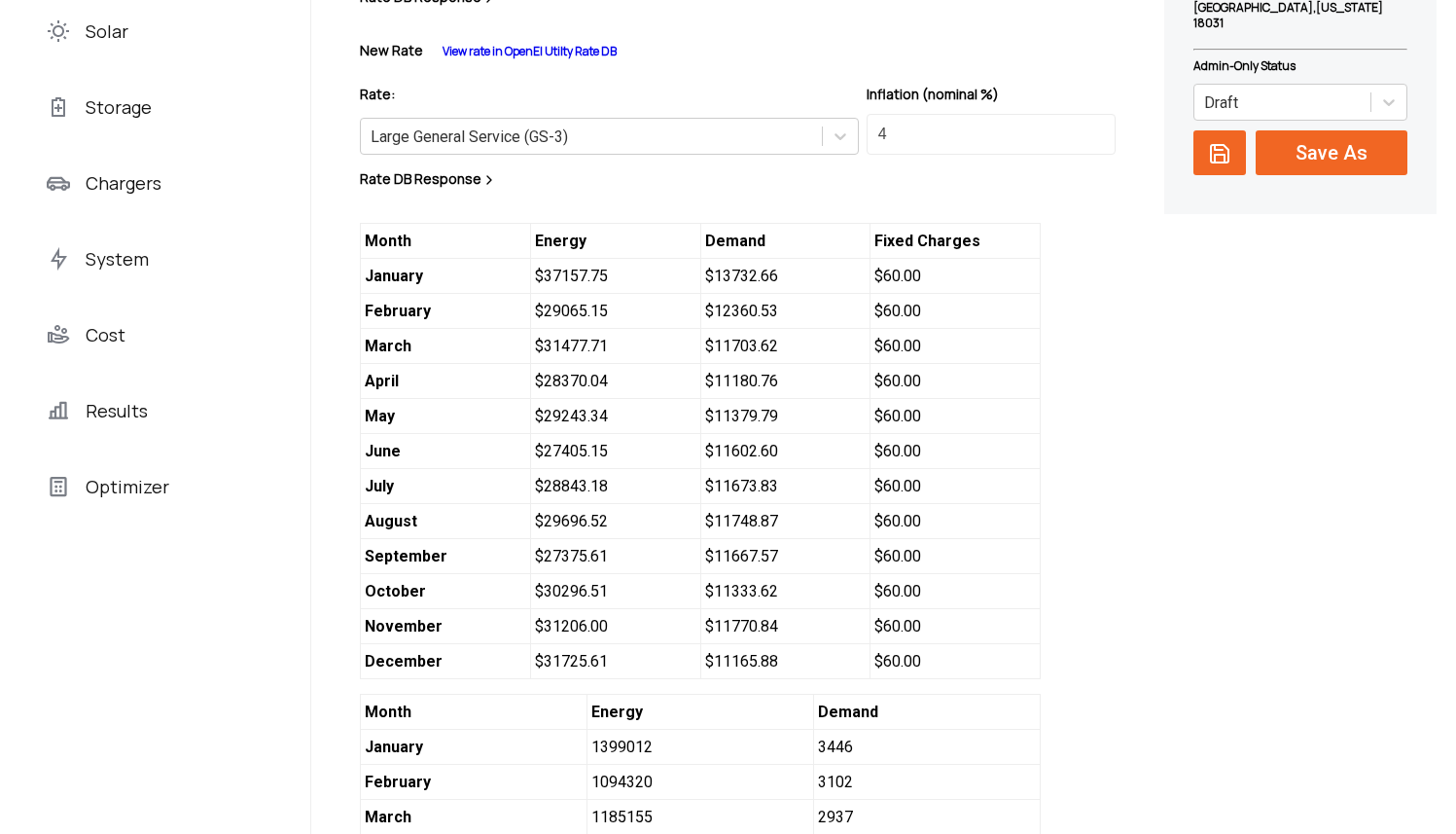
scroll to position [0, 0]
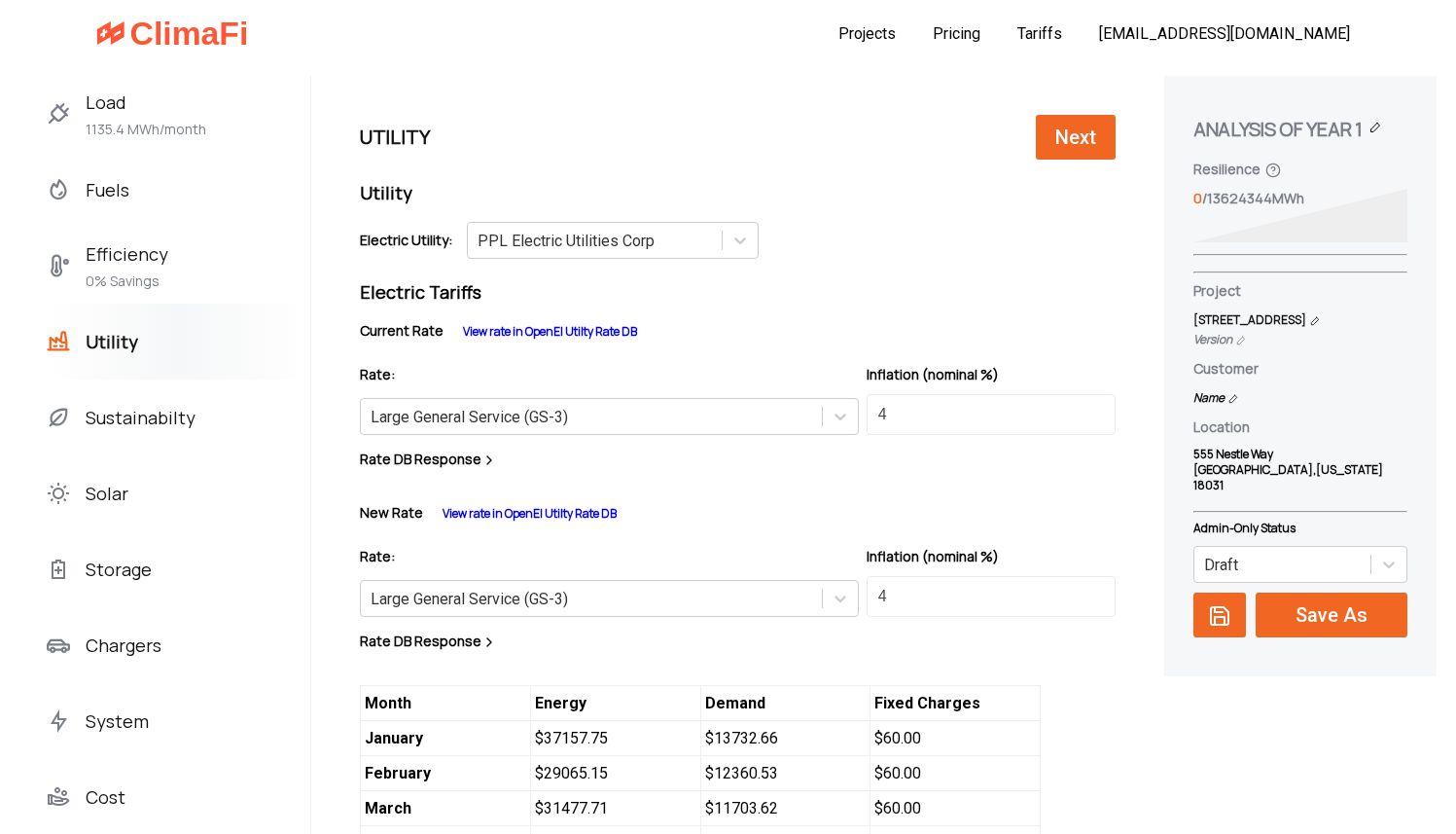
click at [942, 32] on nav "Projects Pricing Tariffs akshay@climafi.com" at bounding box center [820, 34] width 1080 height 19
click at [896, 35] on link "Projects" at bounding box center [867, 34] width 57 height 19
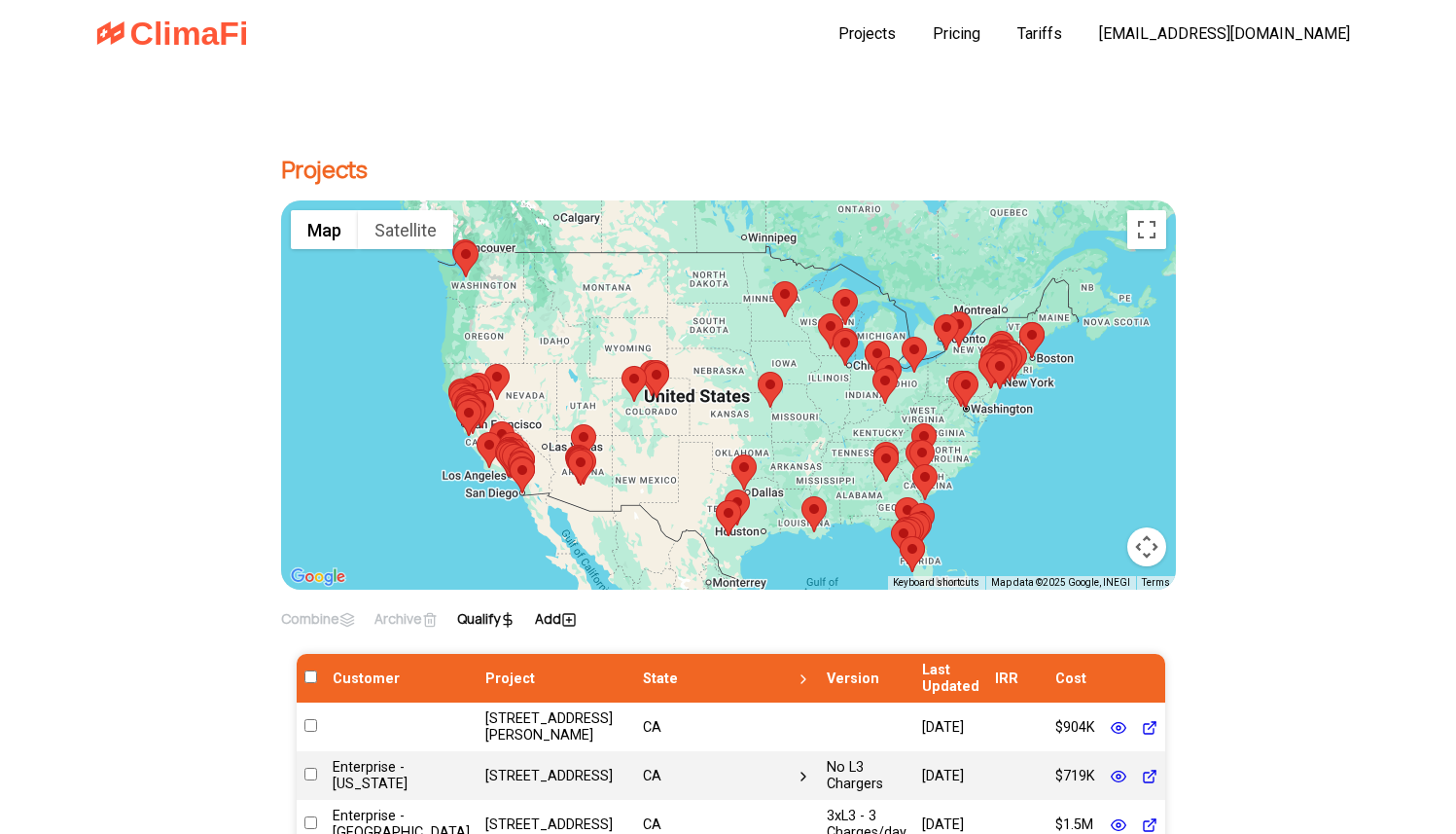
click at [577, 616] on icon at bounding box center [569, 620] width 16 height 16
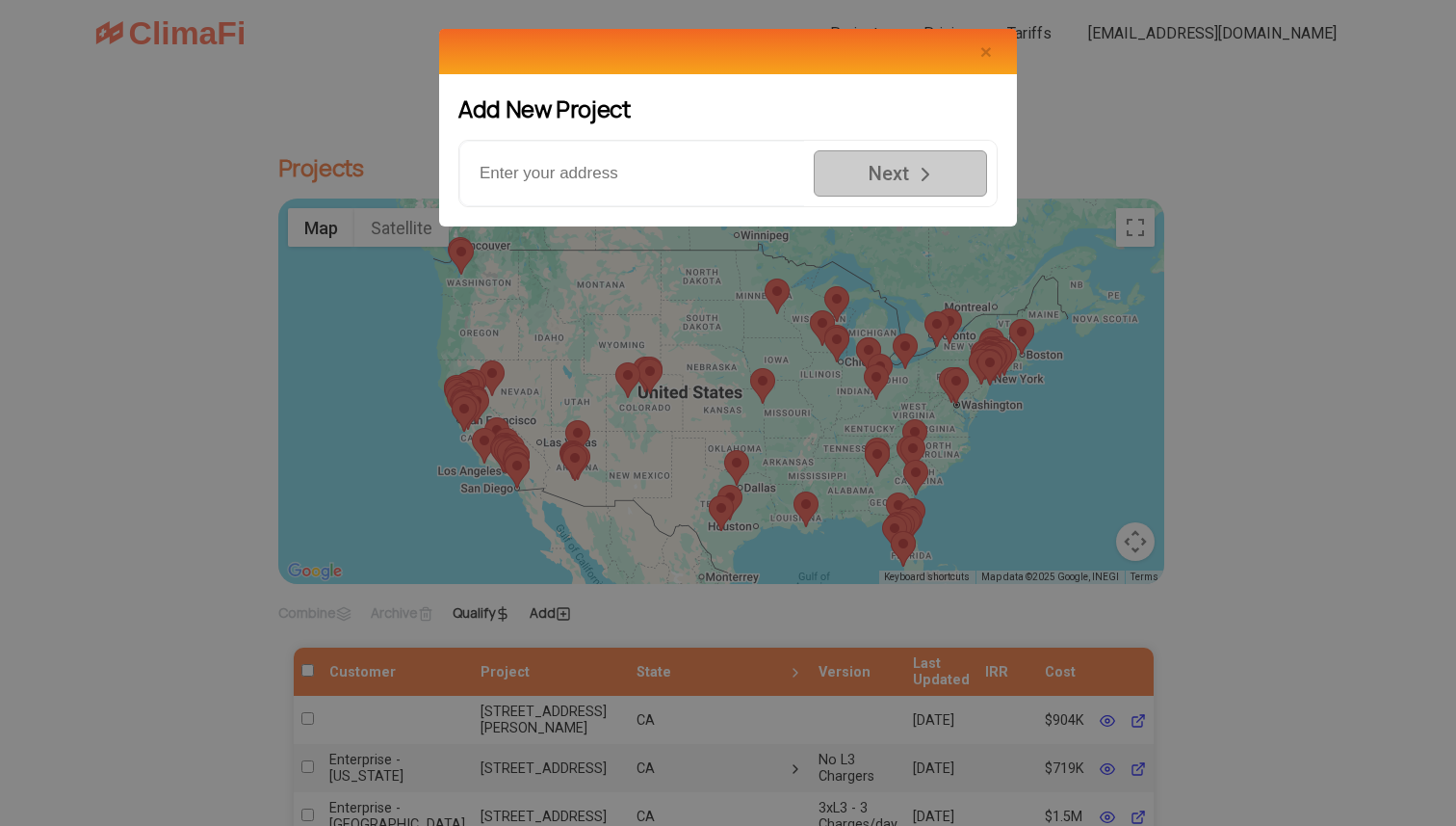
click at [616, 178] on input "text" at bounding box center [632, 173] width 344 height 66
click at [989, 53] on span "Close" at bounding box center [986, 51] width 12 height 23
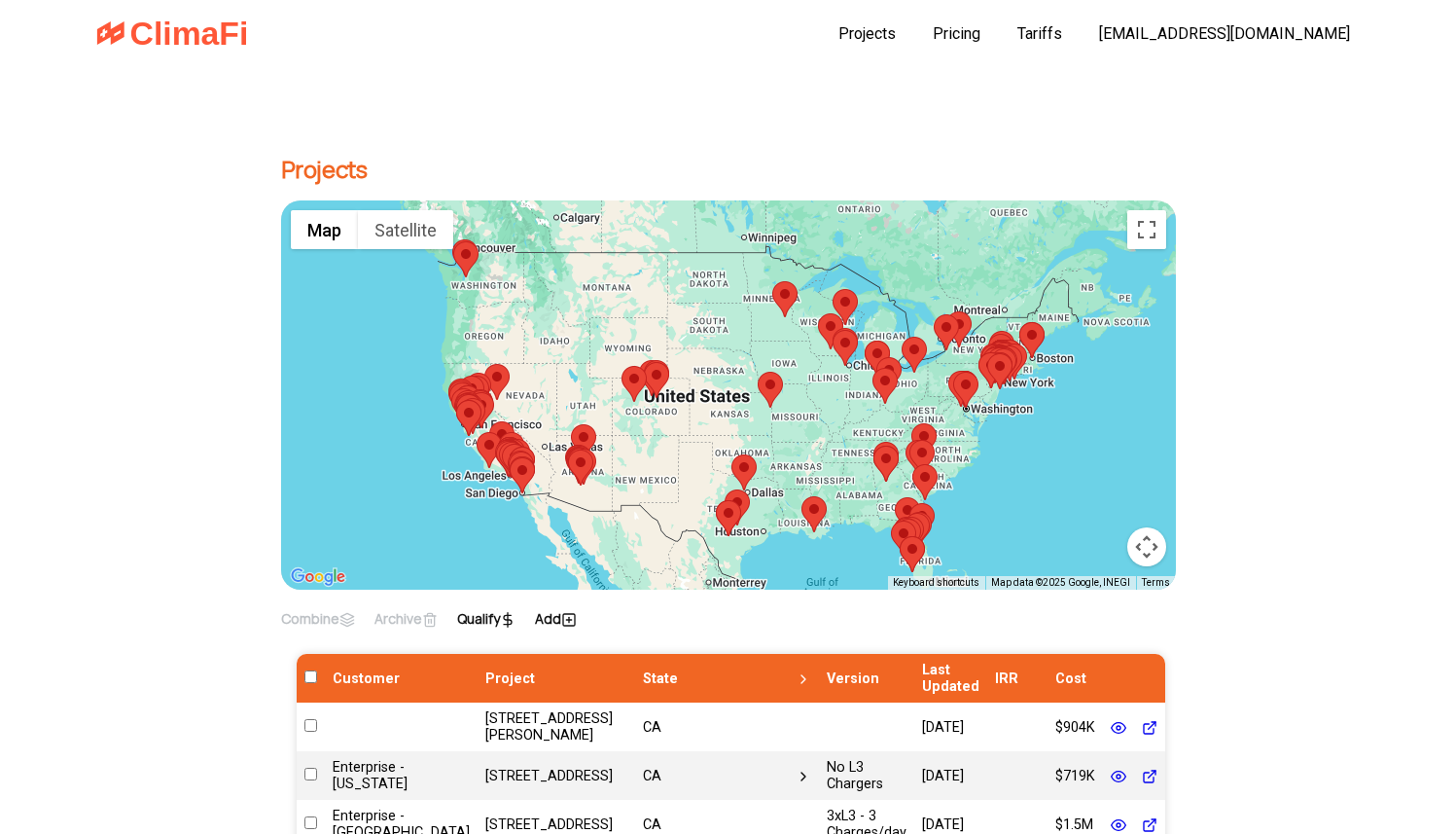
click at [568, 622] on icon at bounding box center [569, 620] width 16 height 16
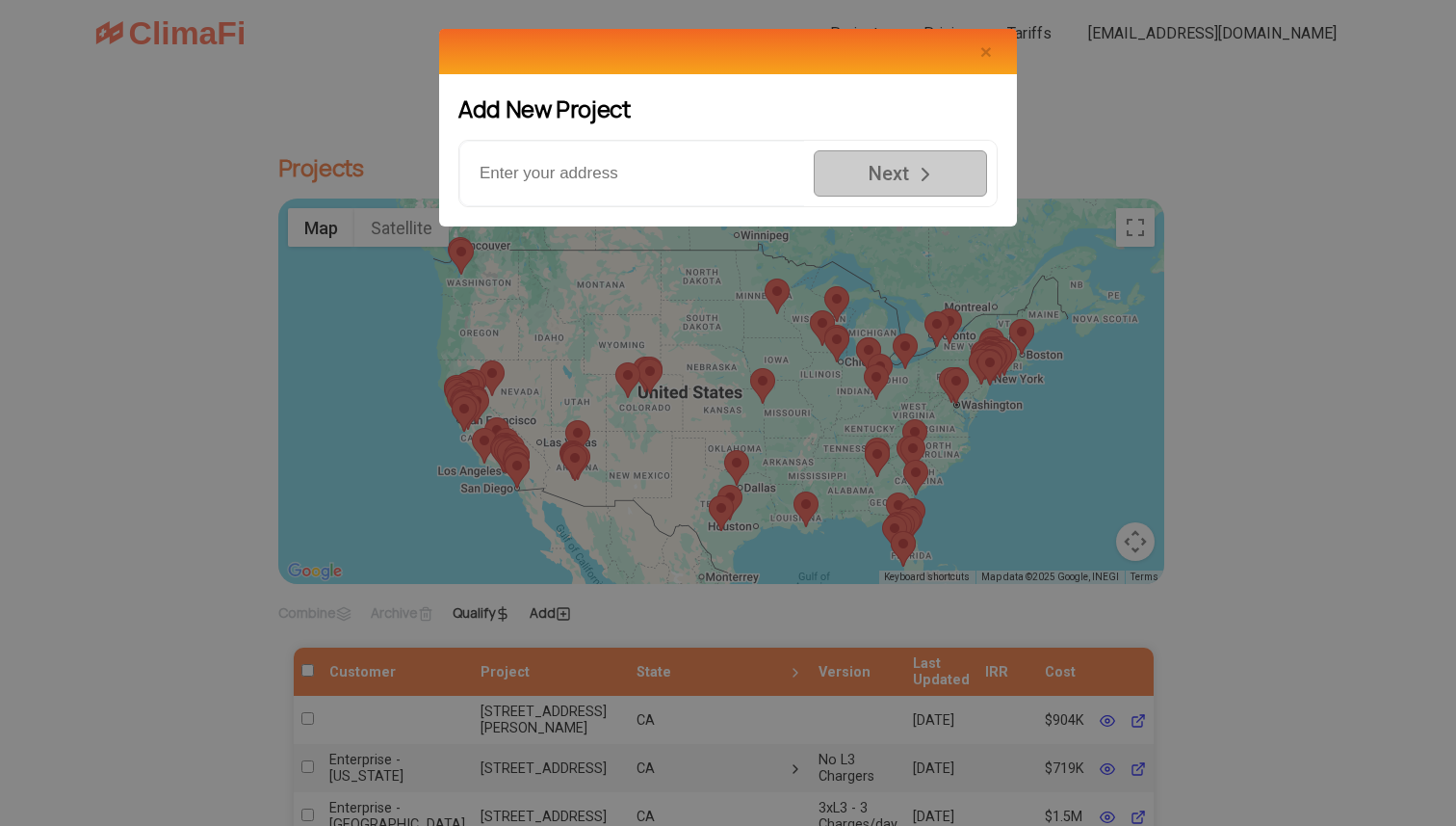
click at [604, 162] on input "text" at bounding box center [632, 173] width 344 height 66
paste input "800 Nestle Ct, DeKalb, IL 60115"
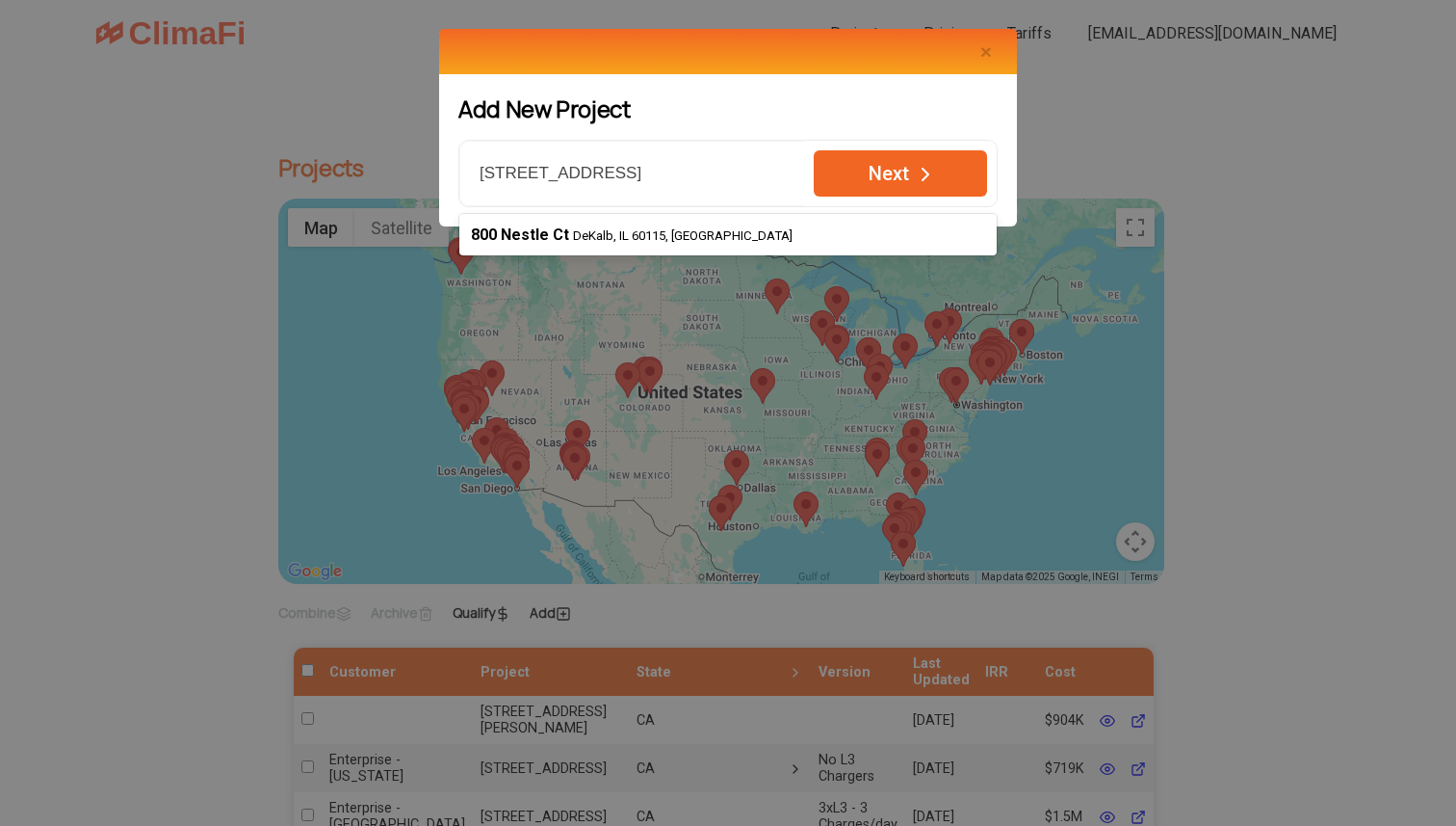
click at [920, 180] on icon "button" at bounding box center [926, 174] width 23 height 23
type input "800 Nestle Ct, DeKalb, IL 60115, USA"
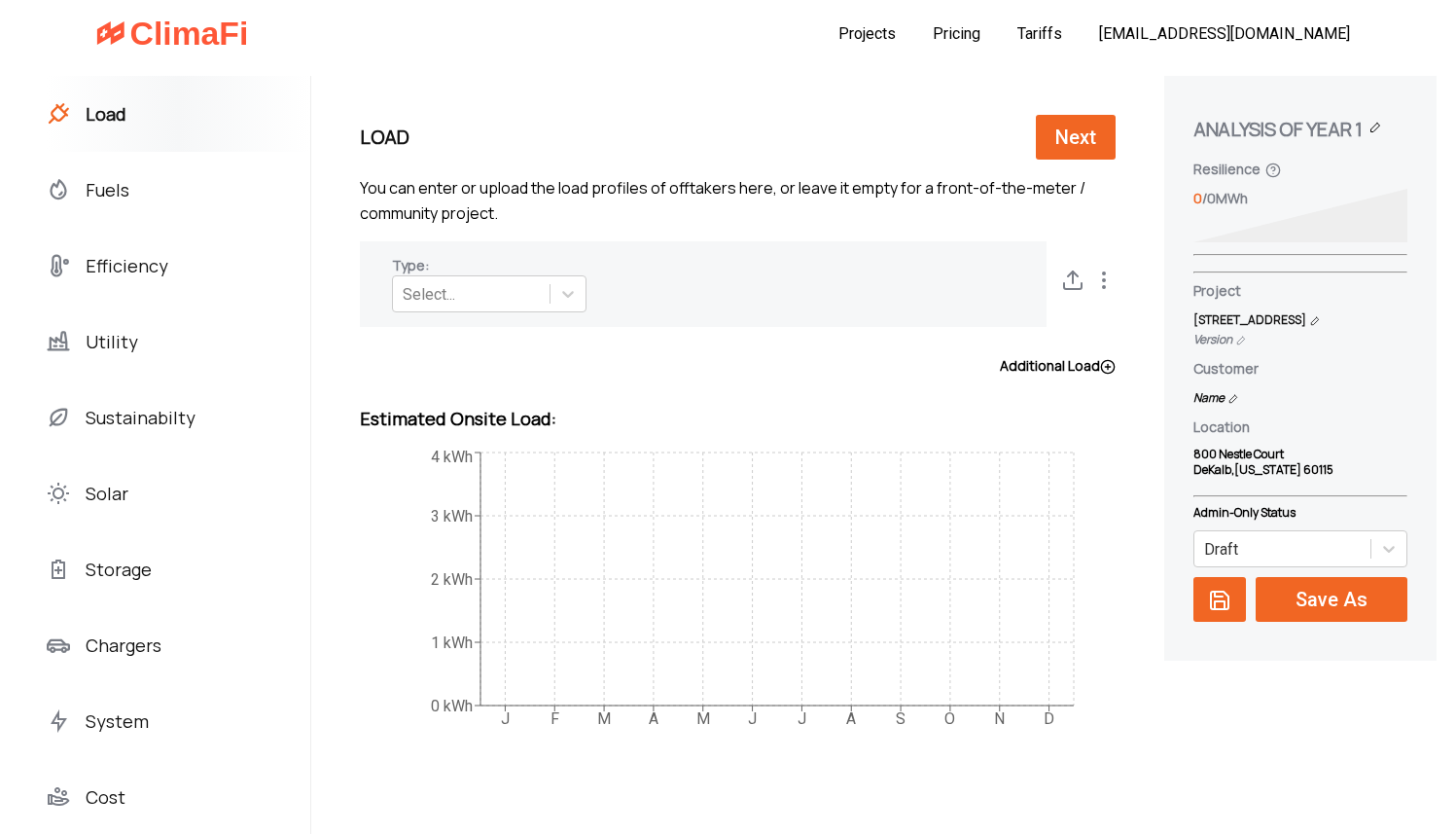
click at [86, 345] on span "Utility" at bounding box center [112, 342] width 52 height 32
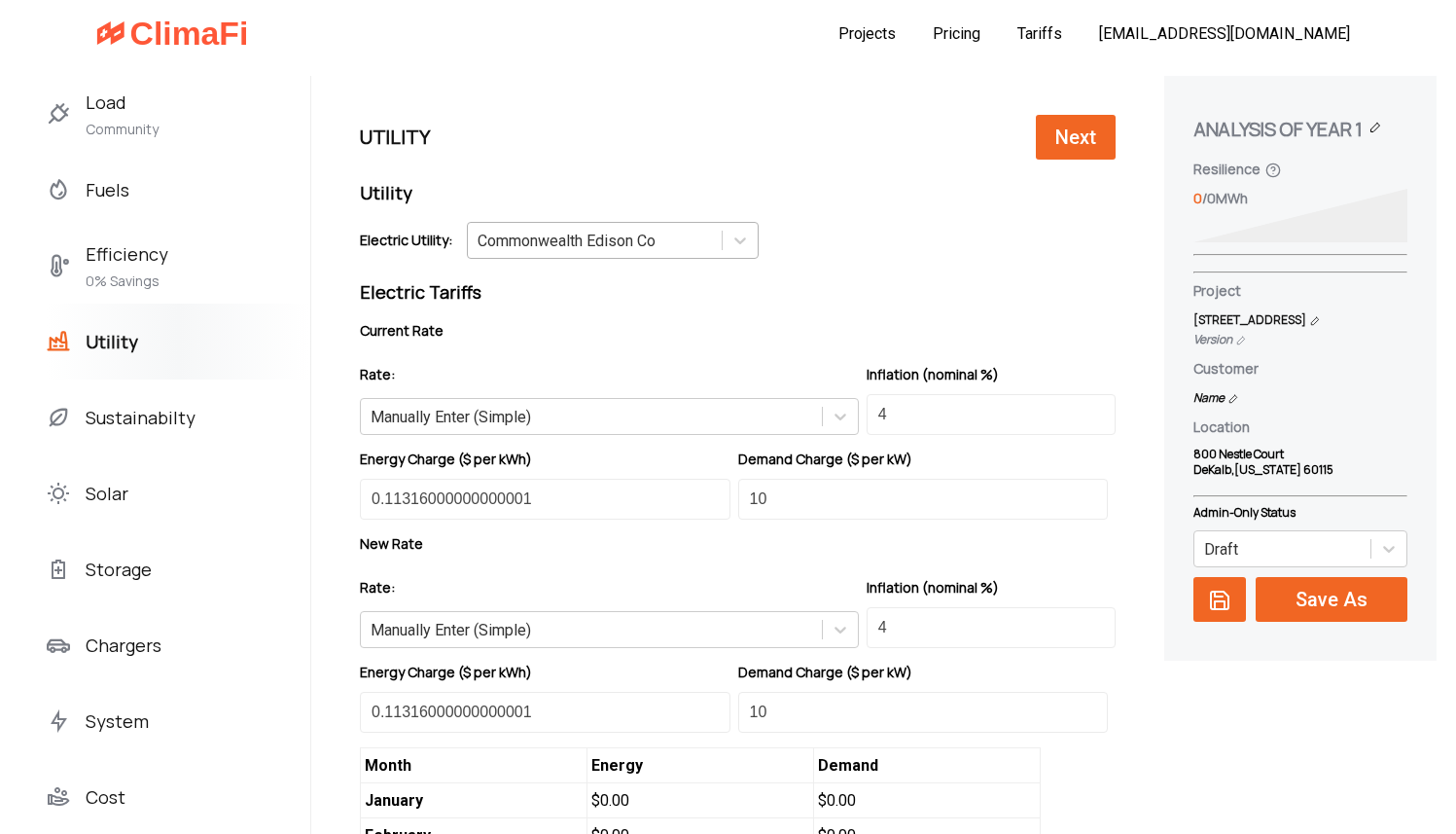
click at [527, 246] on div "Commonwealth Edison Co" at bounding box center [566, 240] width 178 height 19
click at [485, 416] on div "Manually Enter (Simple)" at bounding box center [450, 416] width 160 height 19
click at [532, 333] on div "Current Rate" at bounding box center [737, 336] width 756 height 30
click at [136, 119] on span "Community" at bounding box center [122, 129] width 73 height 24
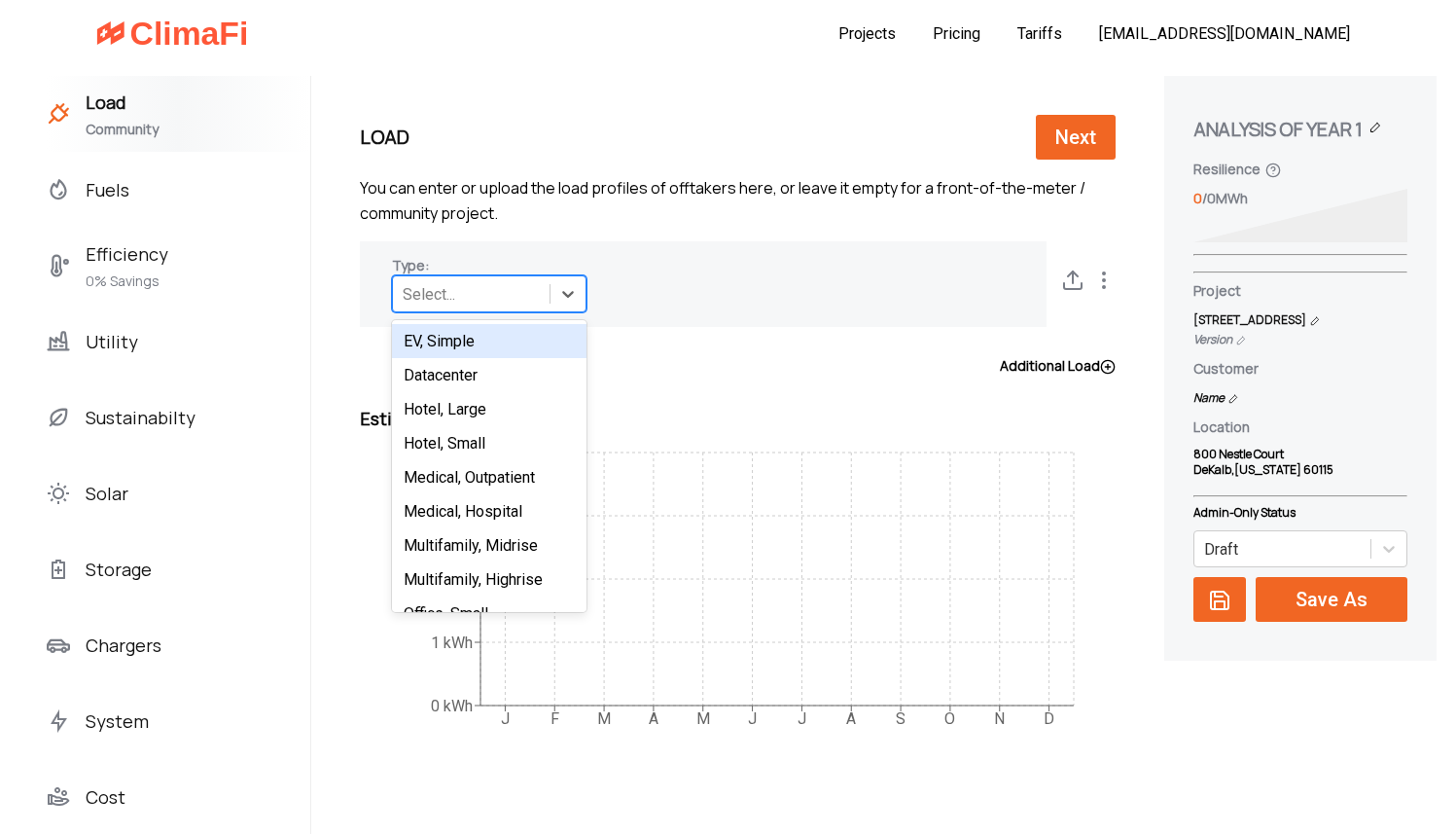
click at [462, 292] on div "Select..." at bounding box center [471, 294] width 156 height 31
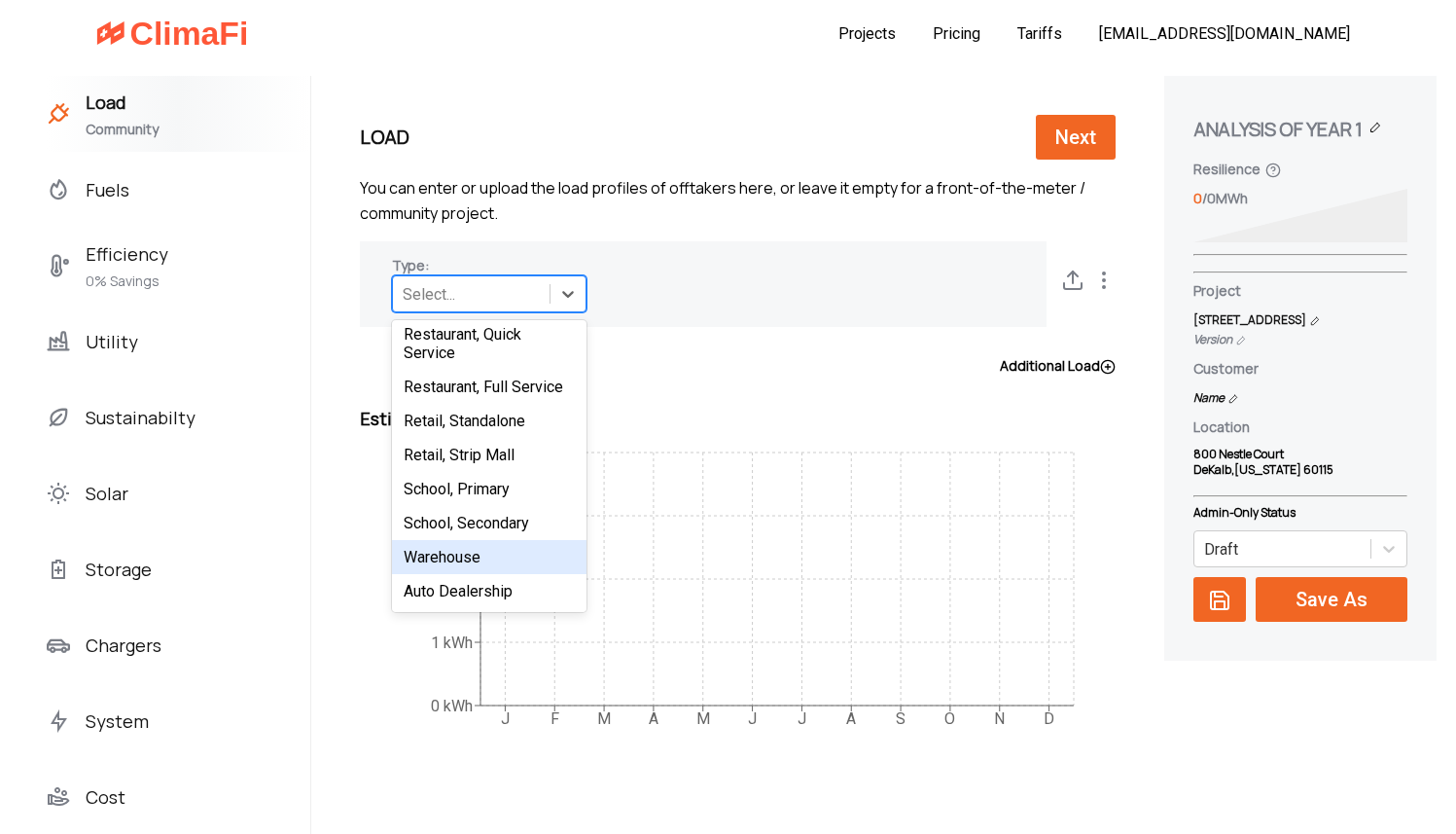
click at [473, 546] on div "Warehouse" at bounding box center [489, 556] width 195 height 34
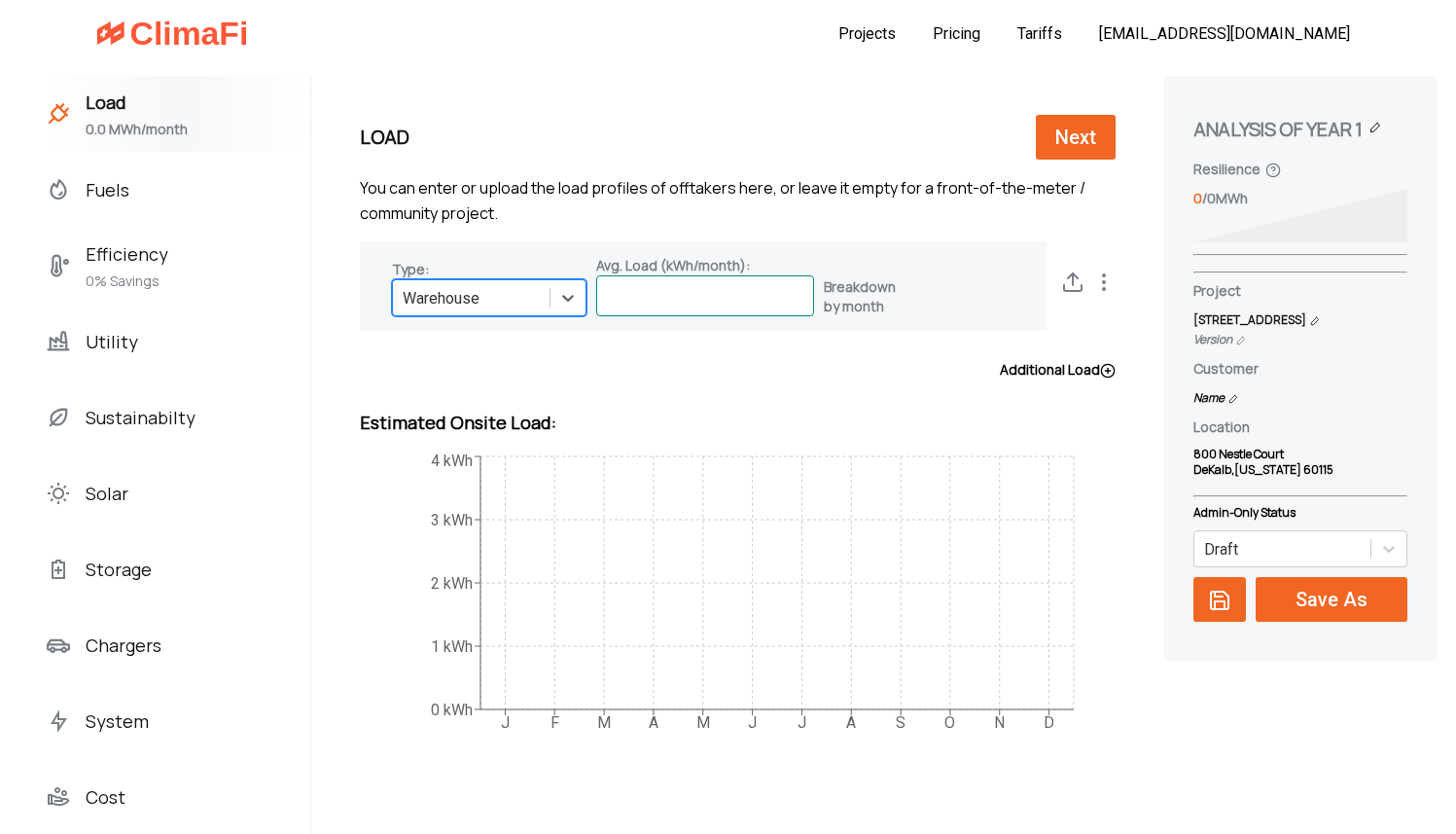
click at [693, 291] on input at bounding box center [704, 295] width 218 height 41
paste input "928876.5"
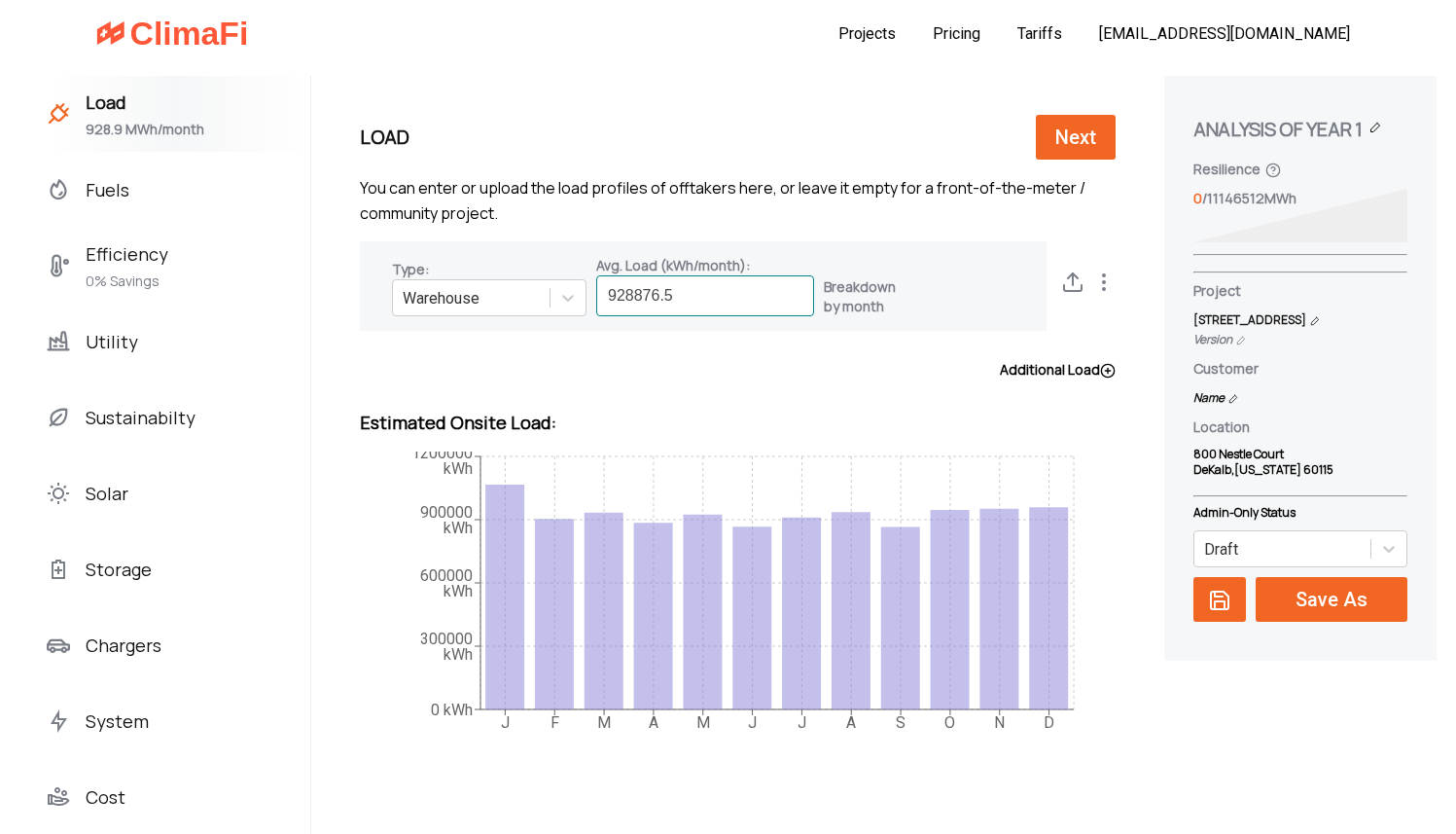
type input "928876.5"
click at [121, 346] on span "Utility" at bounding box center [112, 342] width 52 height 32
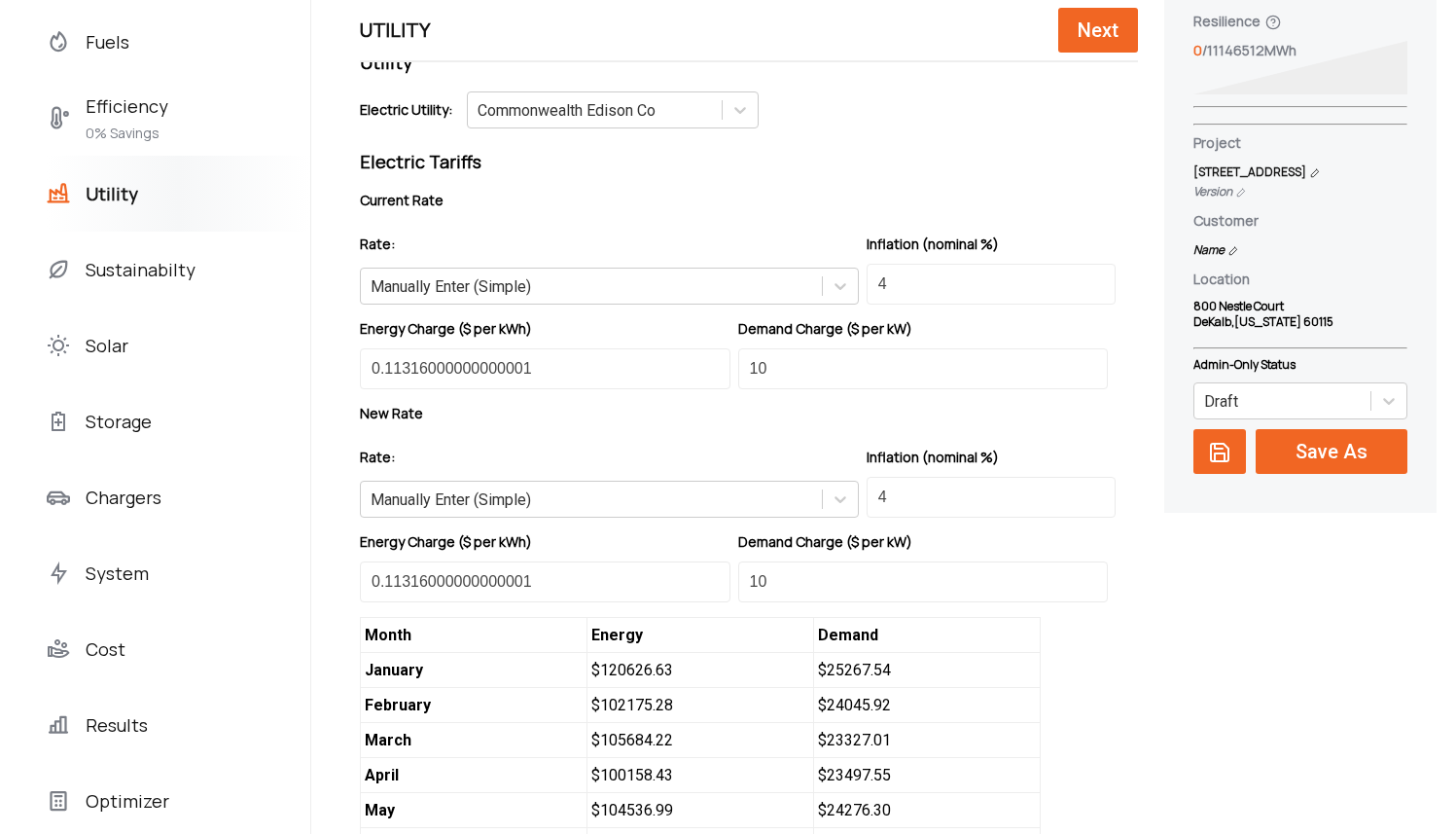
scroll to position [136, 0]
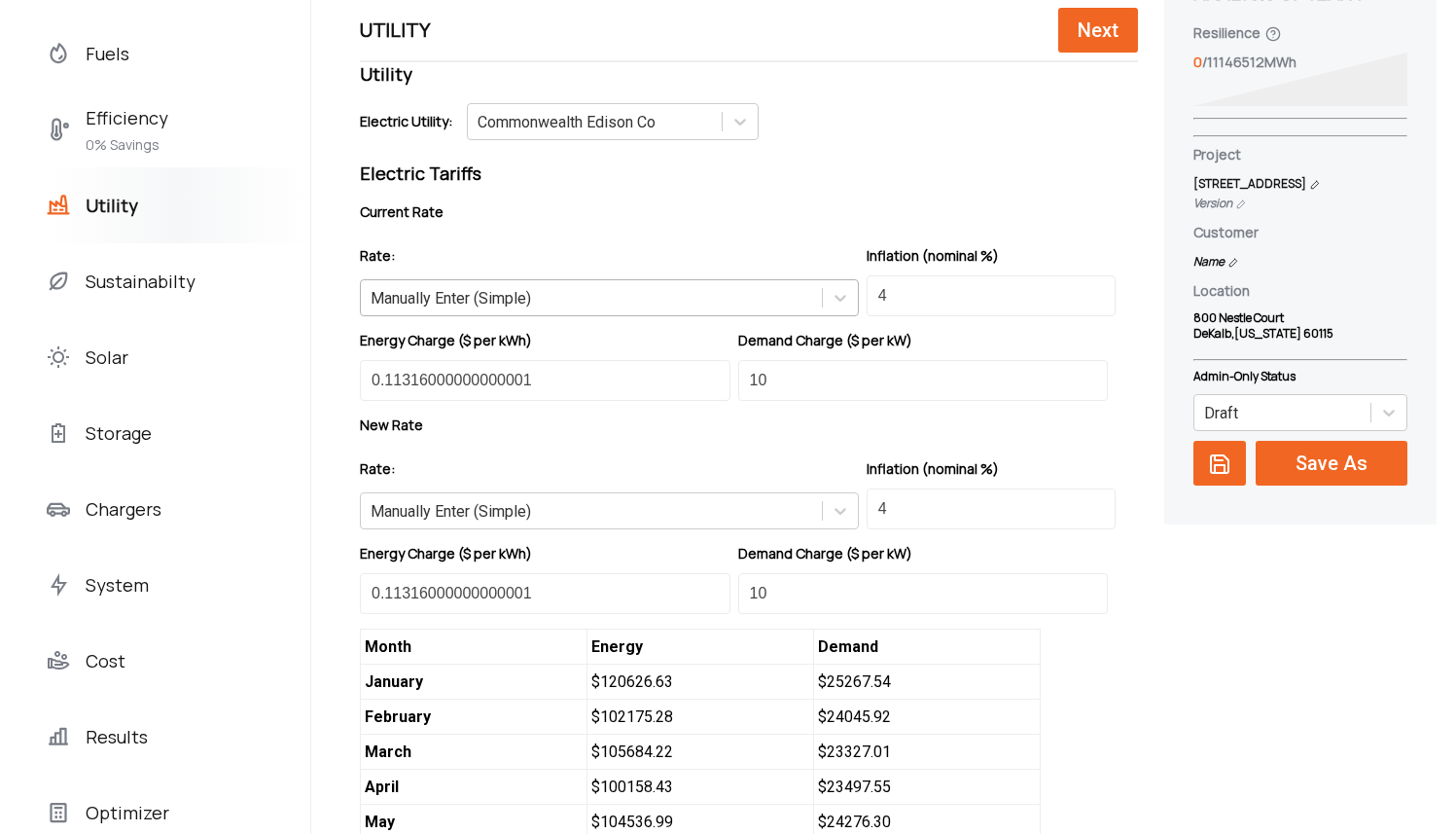
click at [504, 300] on div "Manually Enter (Simple)" at bounding box center [450, 297] width 160 height 19
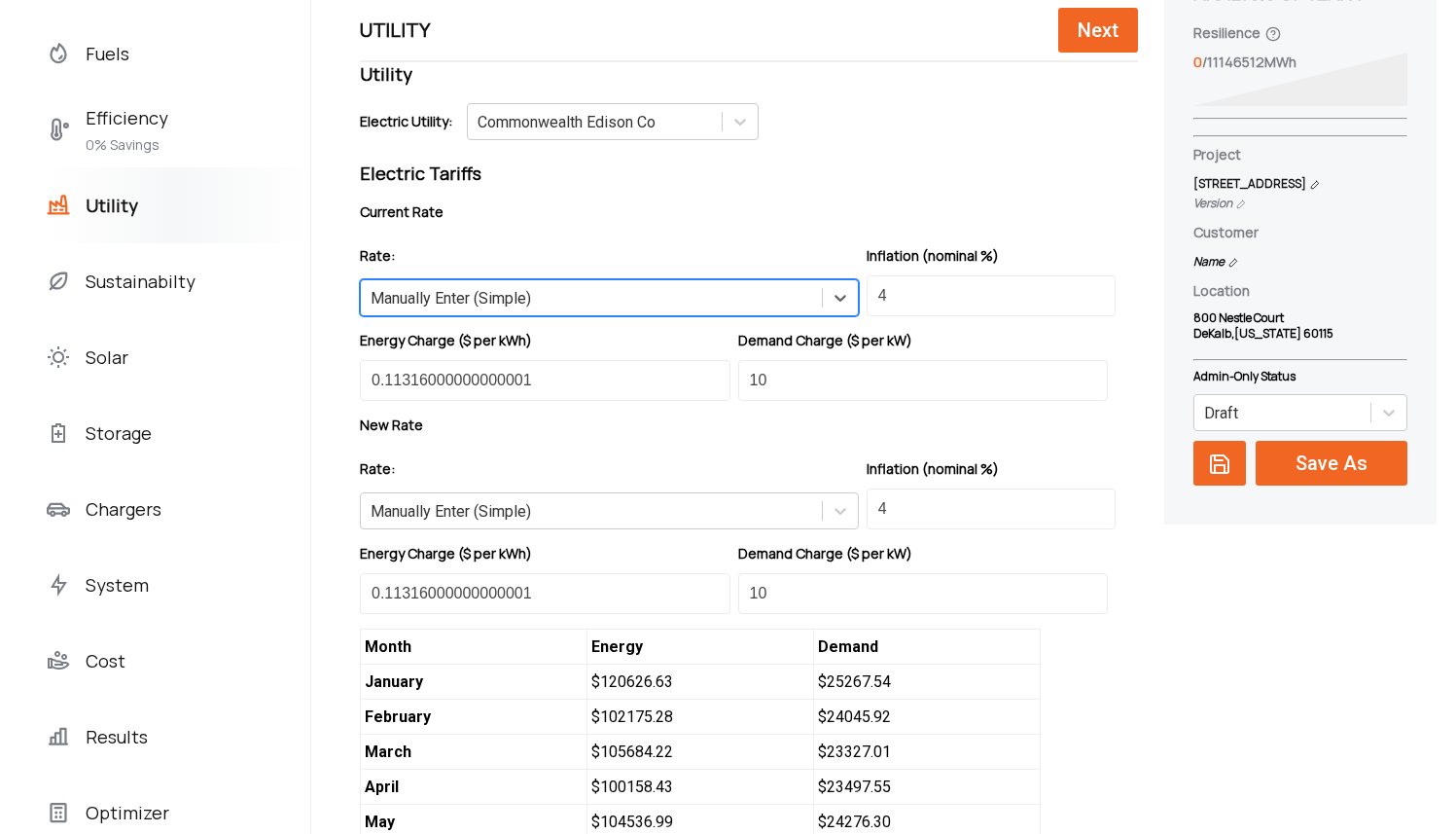
click at [506, 300] on div "Manually Enter (Simple)" at bounding box center [450, 297] width 160 height 19
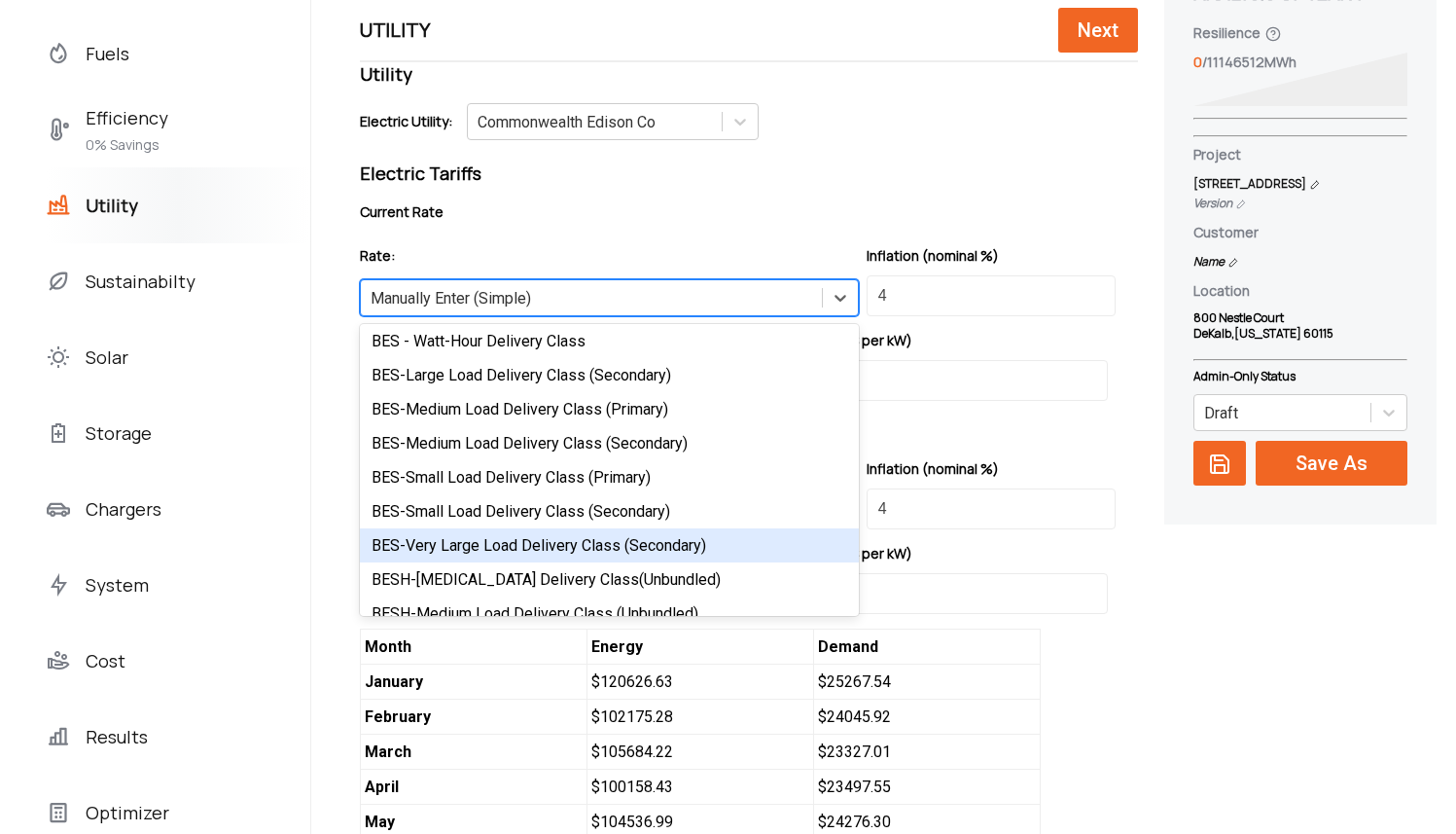
scroll to position [40, 0]
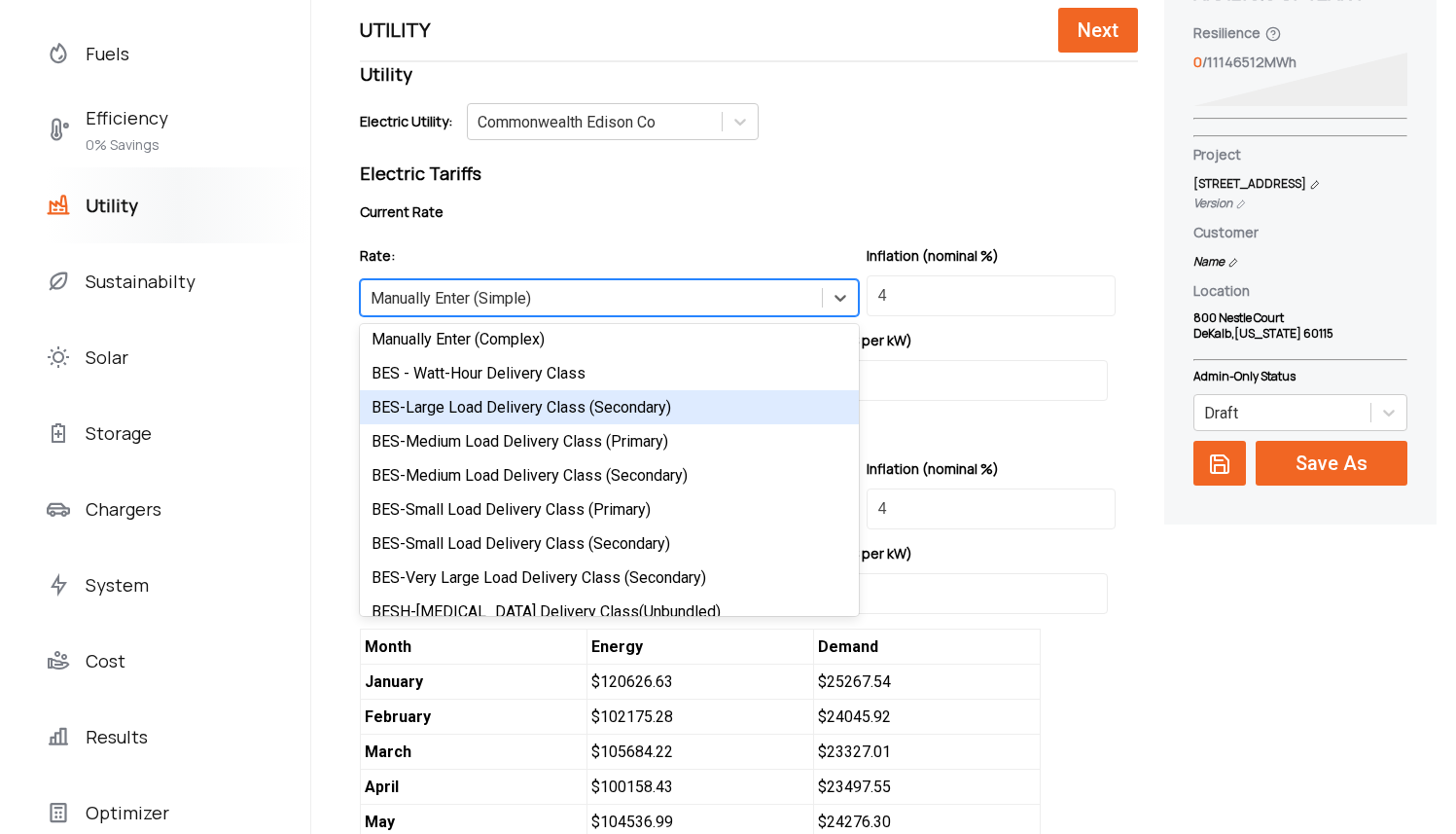
click at [523, 408] on div "BES-Large Load Delivery Class (Secondary)" at bounding box center [608, 407] width 499 height 34
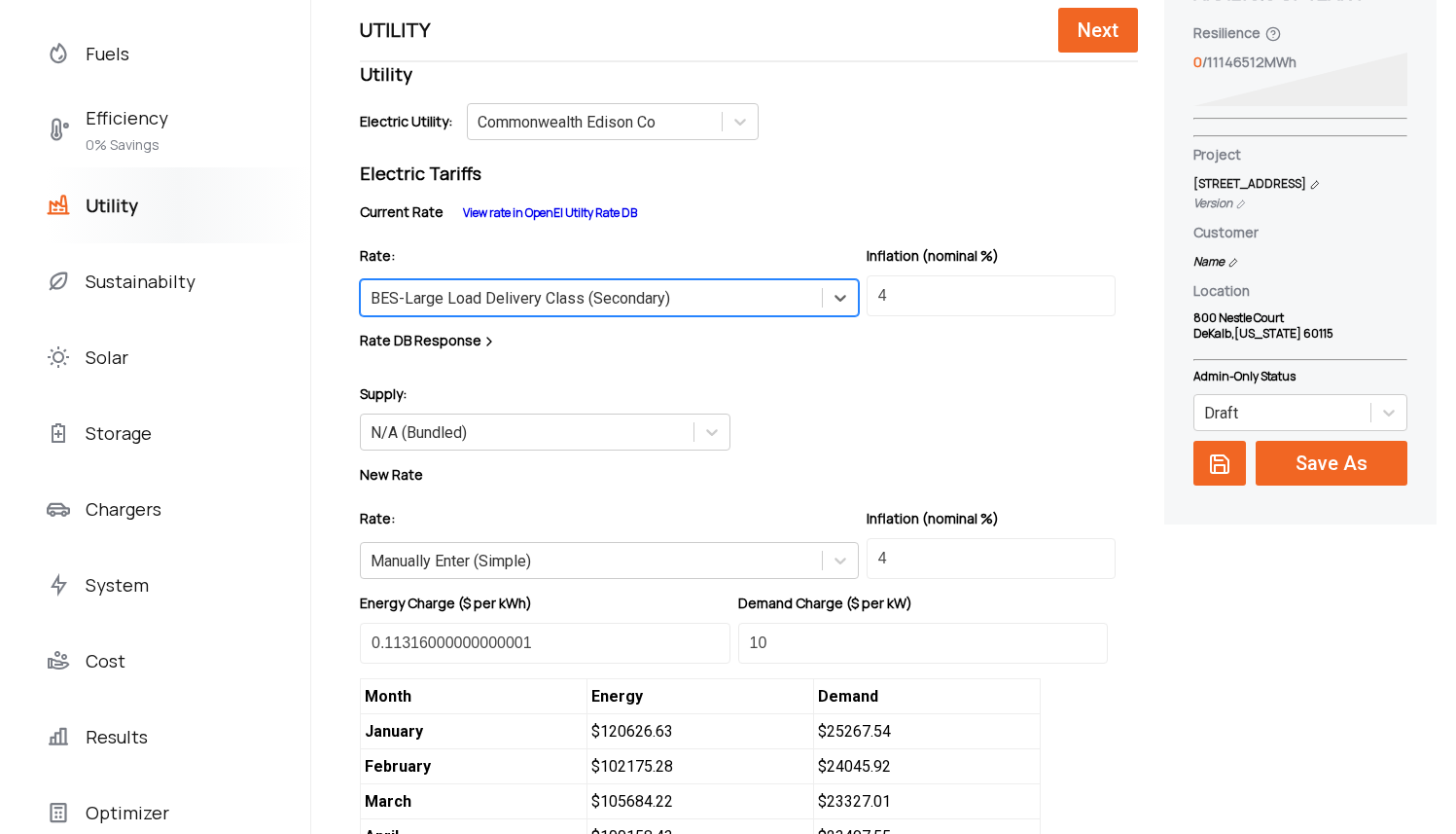
click at [535, 305] on div "BES-Large Load Delivery Class (Secondary)" at bounding box center [520, 297] width 299 height 19
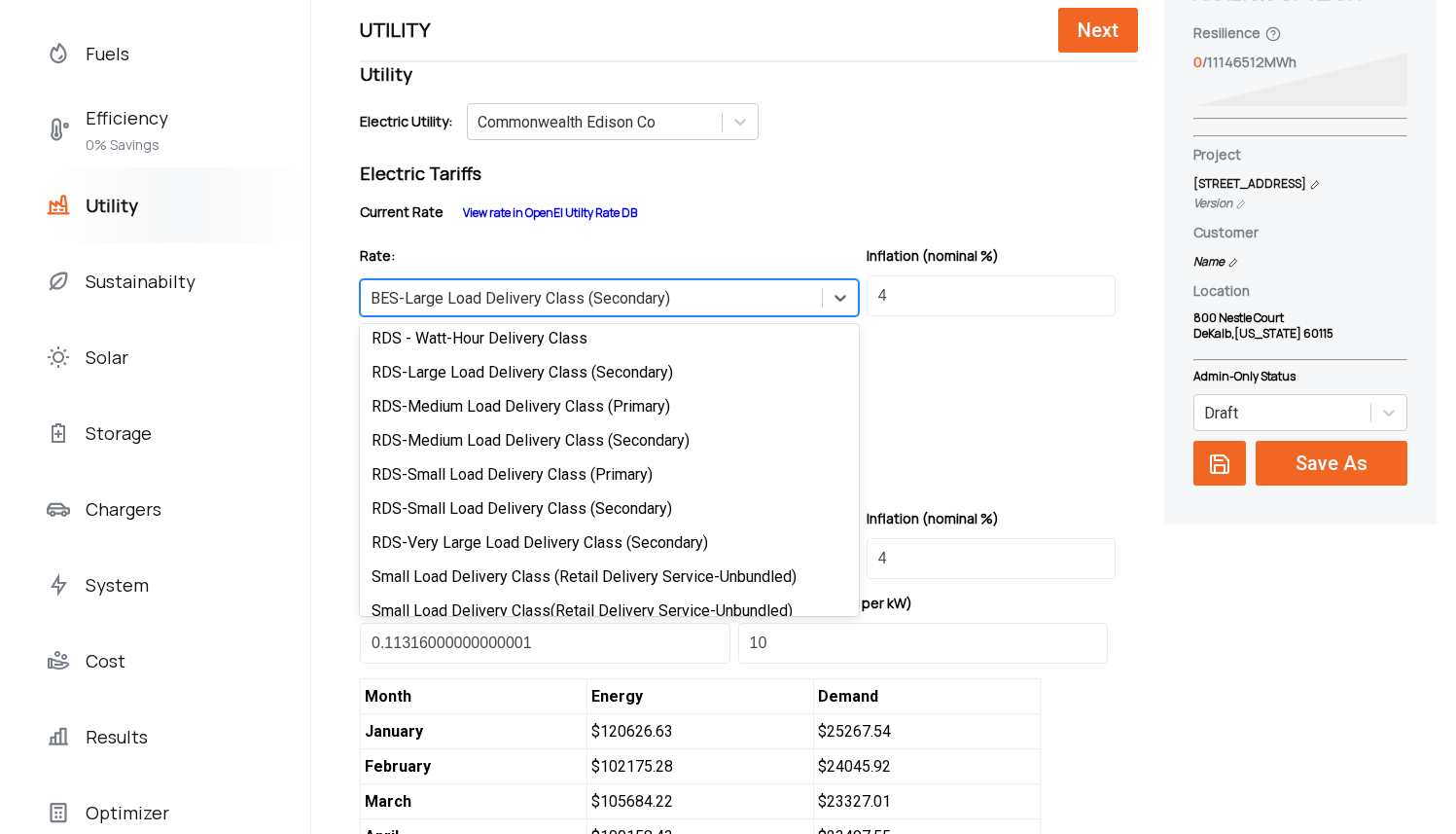
scroll to position [555, 0]
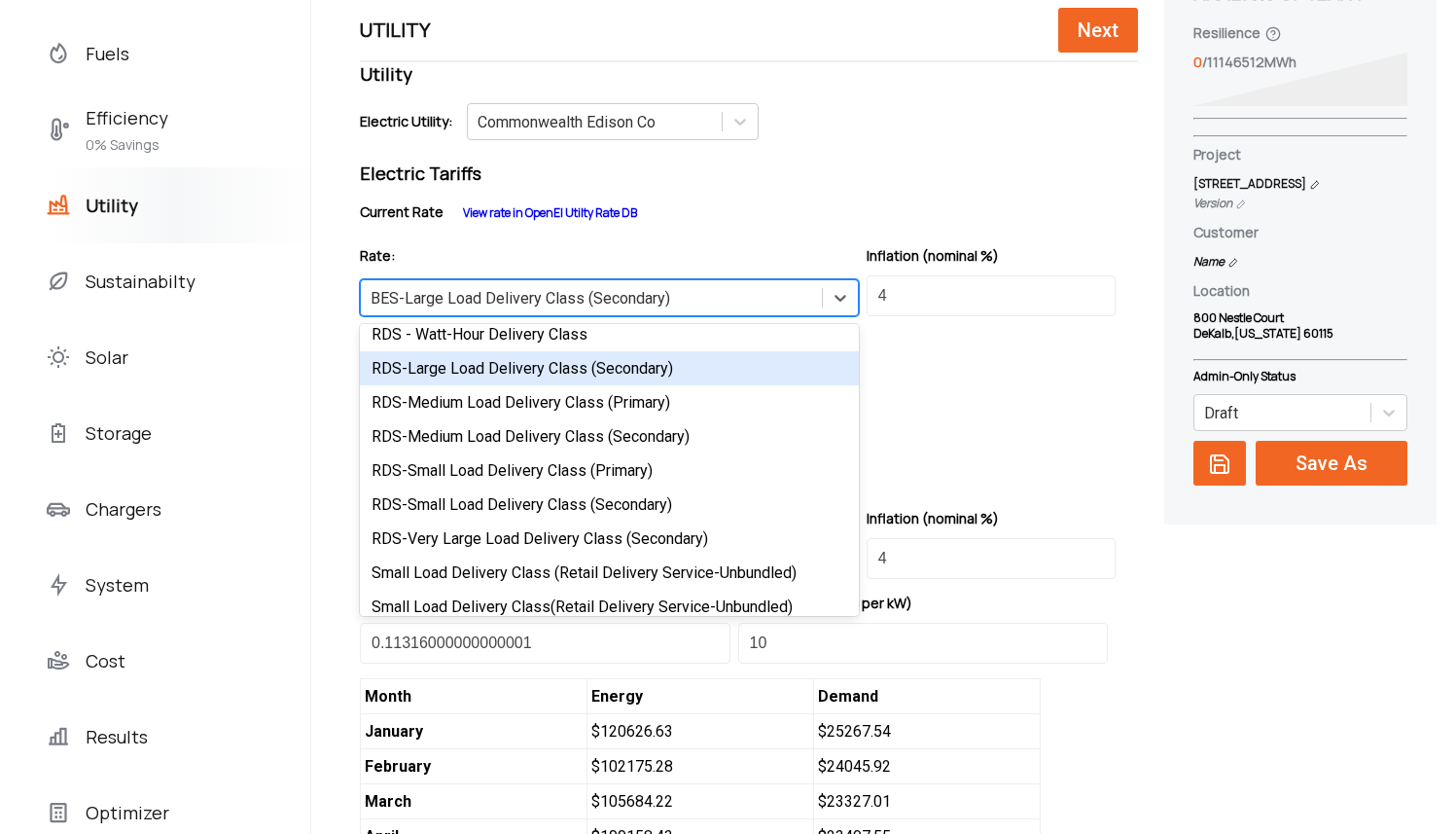
click at [468, 374] on div "RDS-Large Load Delivery Class (Secondary)" at bounding box center [608, 368] width 499 height 34
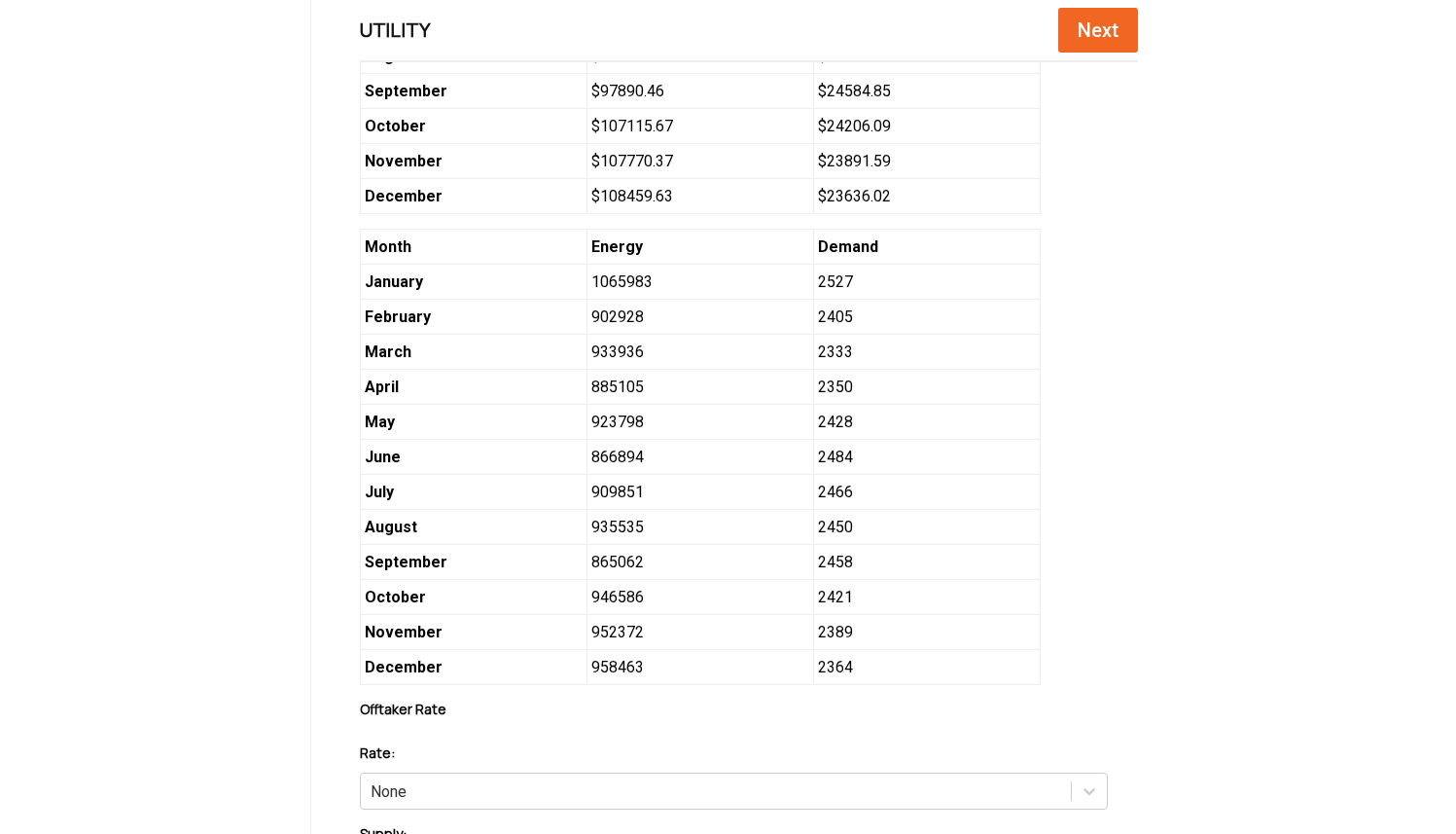
scroll to position [1548, 0]
